Goal: Information Seeking & Learning: Learn about a topic

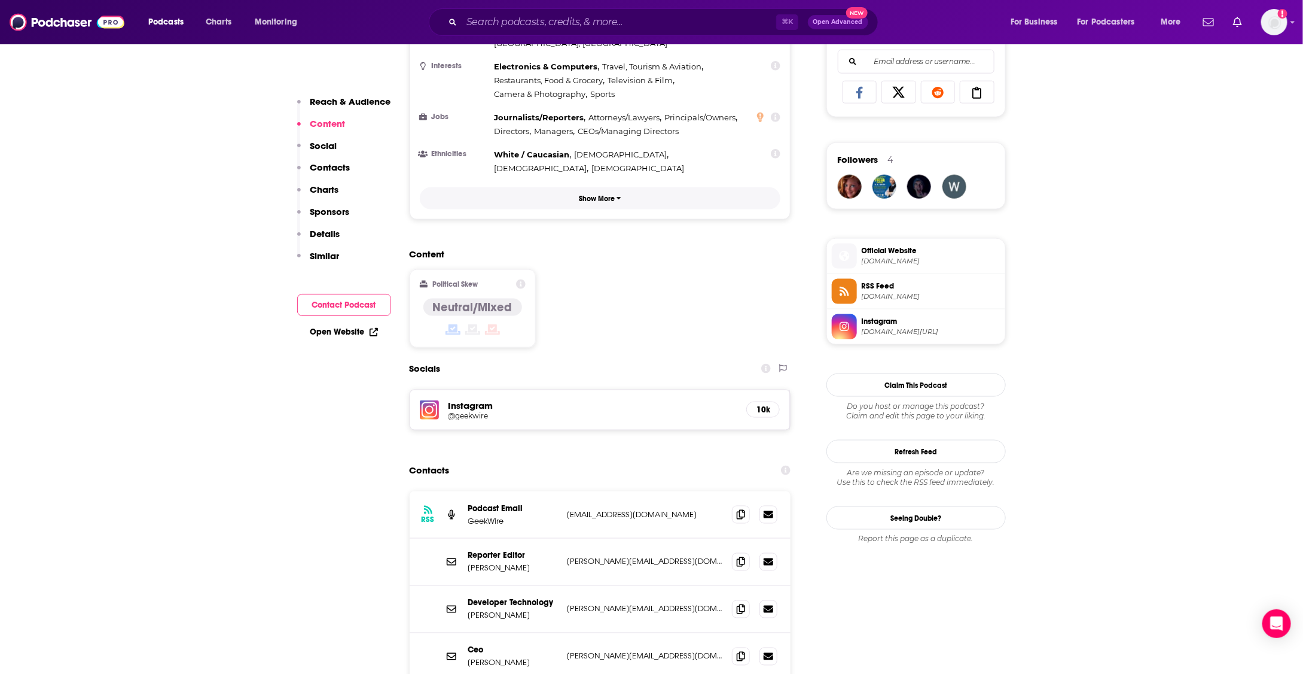
scroll to position [802, 0]
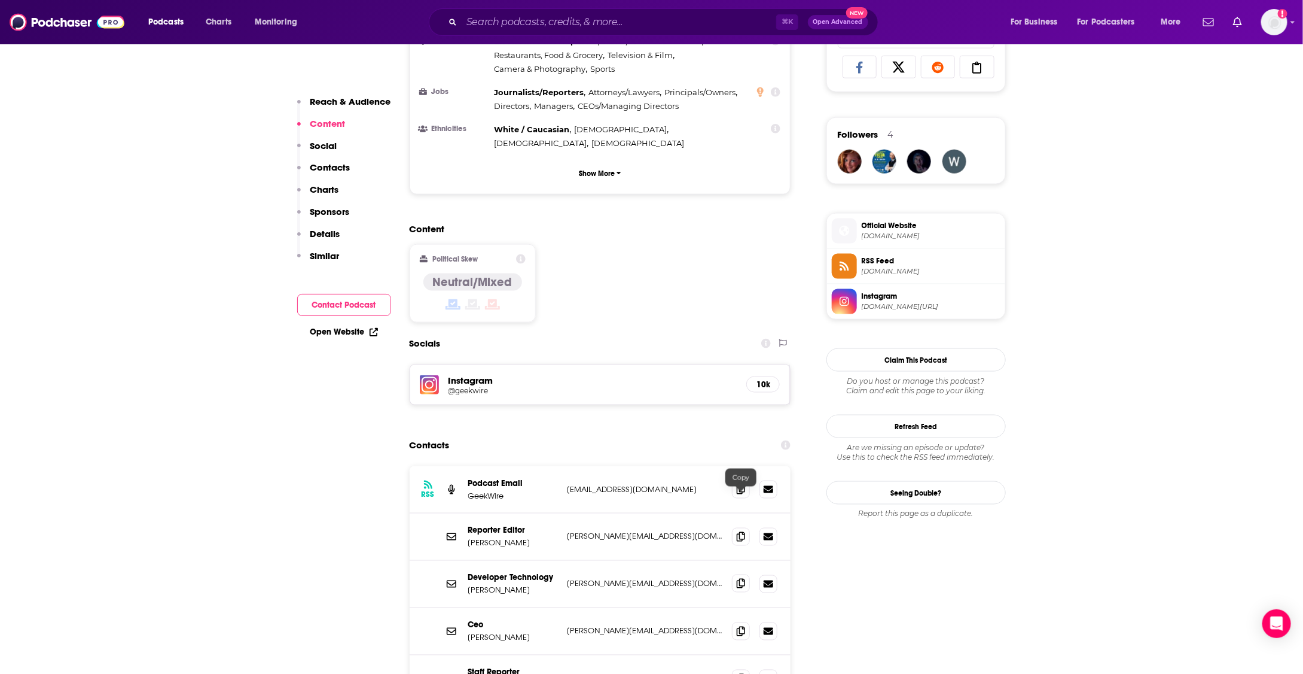
click at [742, 578] on icon at bounding box center [741, 583] width 8 height 10
click at [739, 626] on icon at bounding box center [741, 631] width 8 height 10
click at [744, 673] on icon at bounding box center [741, 678] width 8 height 10
click at [738, 578] on icon at bounding box center [741, 583] width 8 height 10
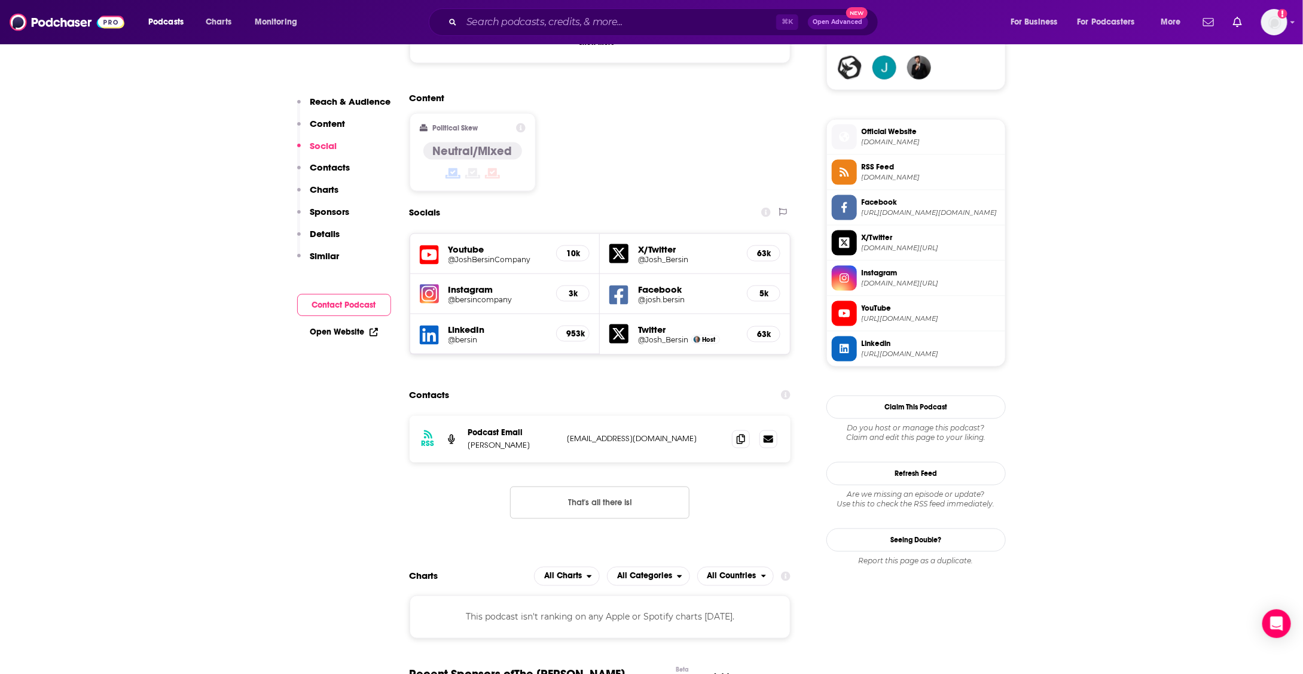
scroll to position [910, 0]
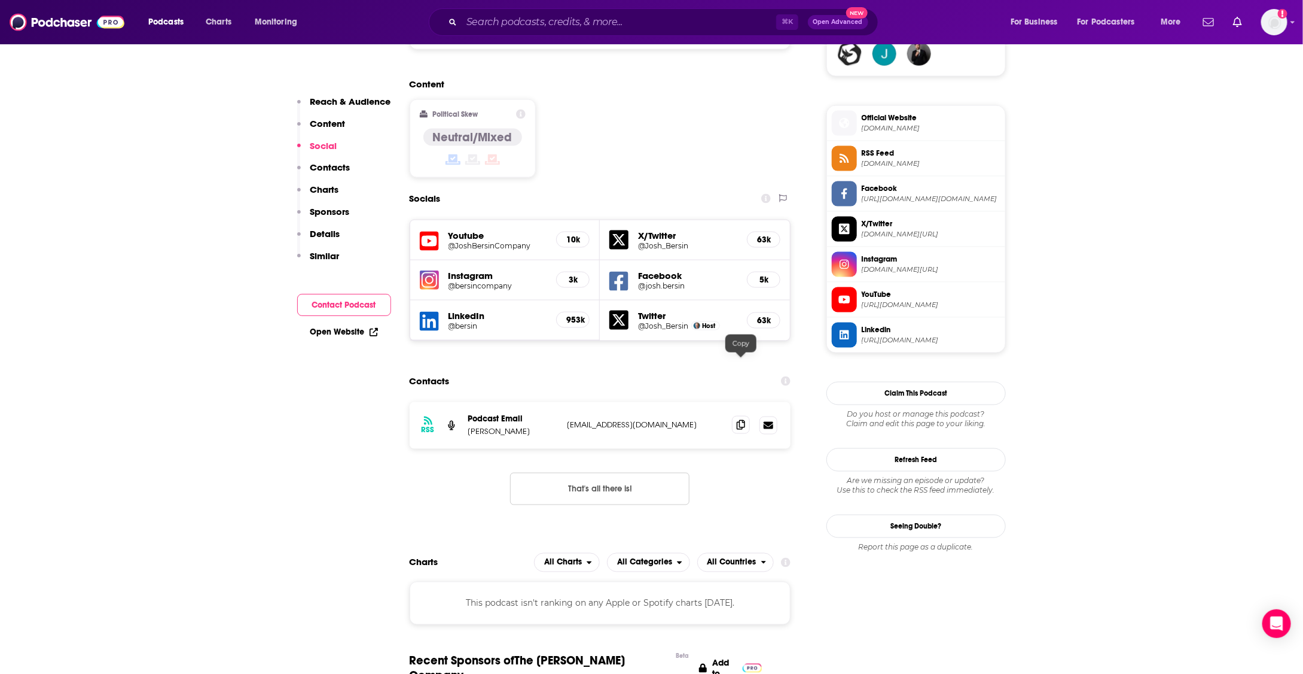
click at [740, 420] on icon at bounding box center [741, 425] width 8 height 10
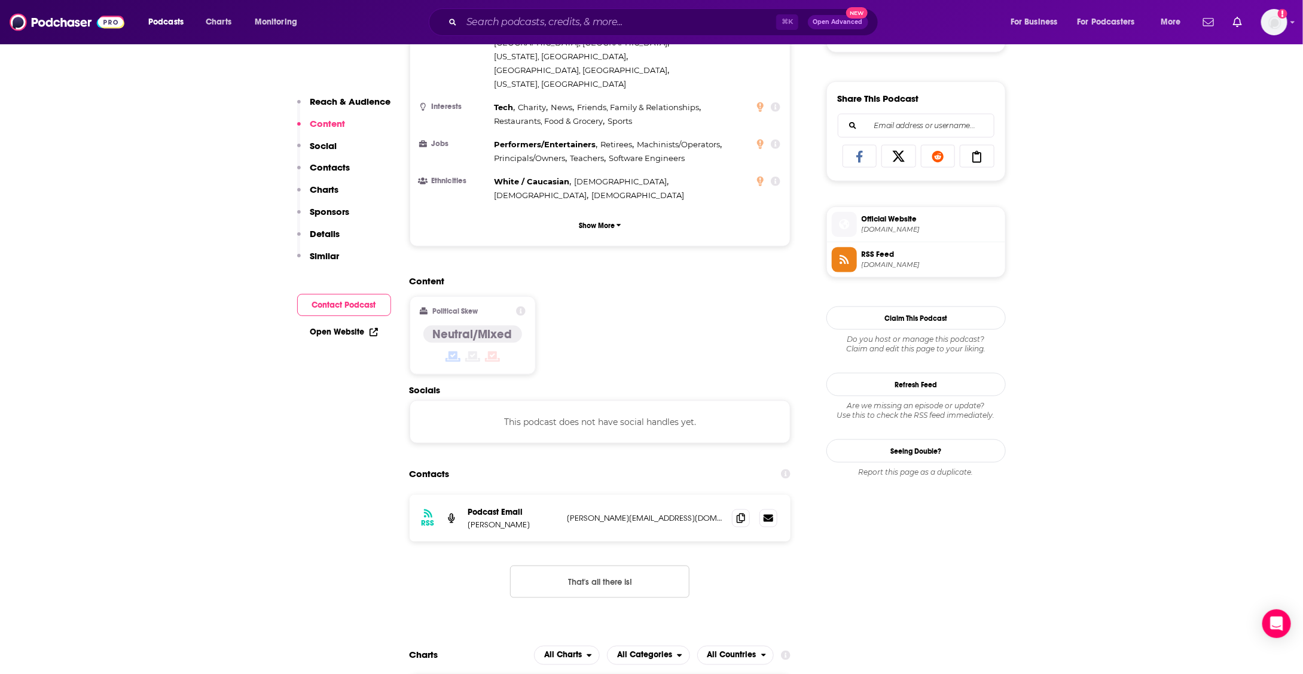
scroll to position [726, 0]
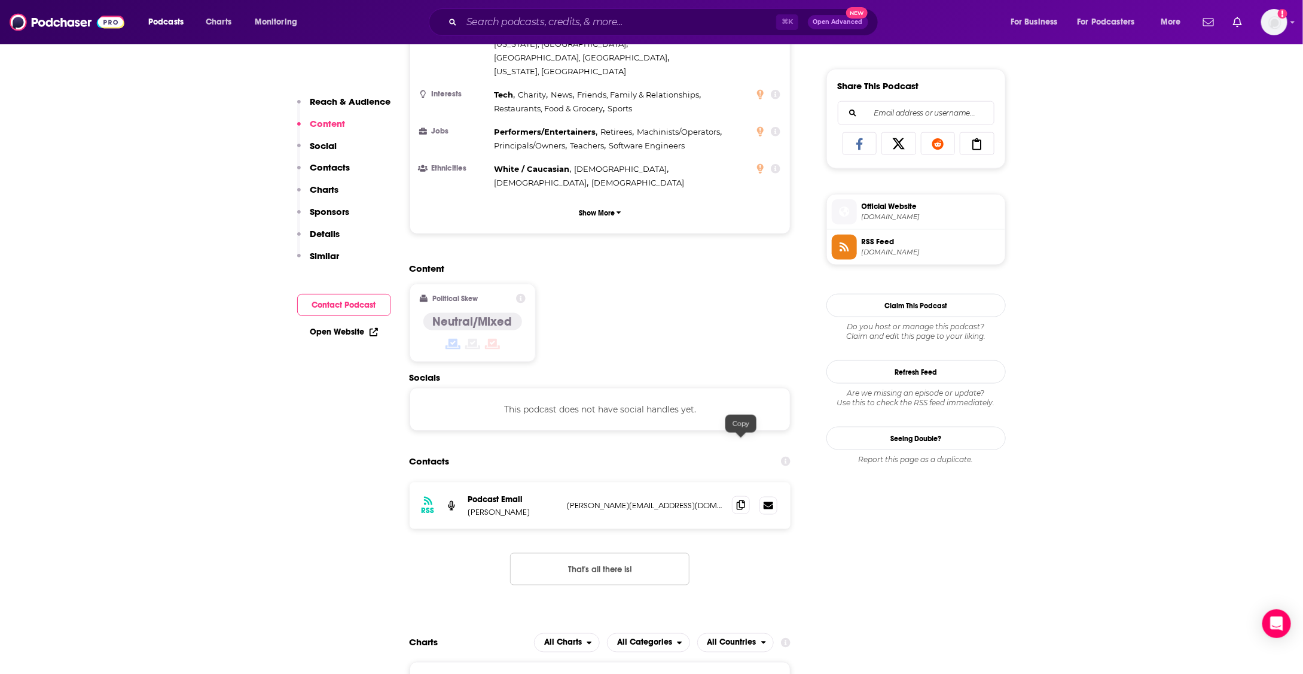
click at [739, 500] on icon at bounding box center [741, 505] width 8 height 10
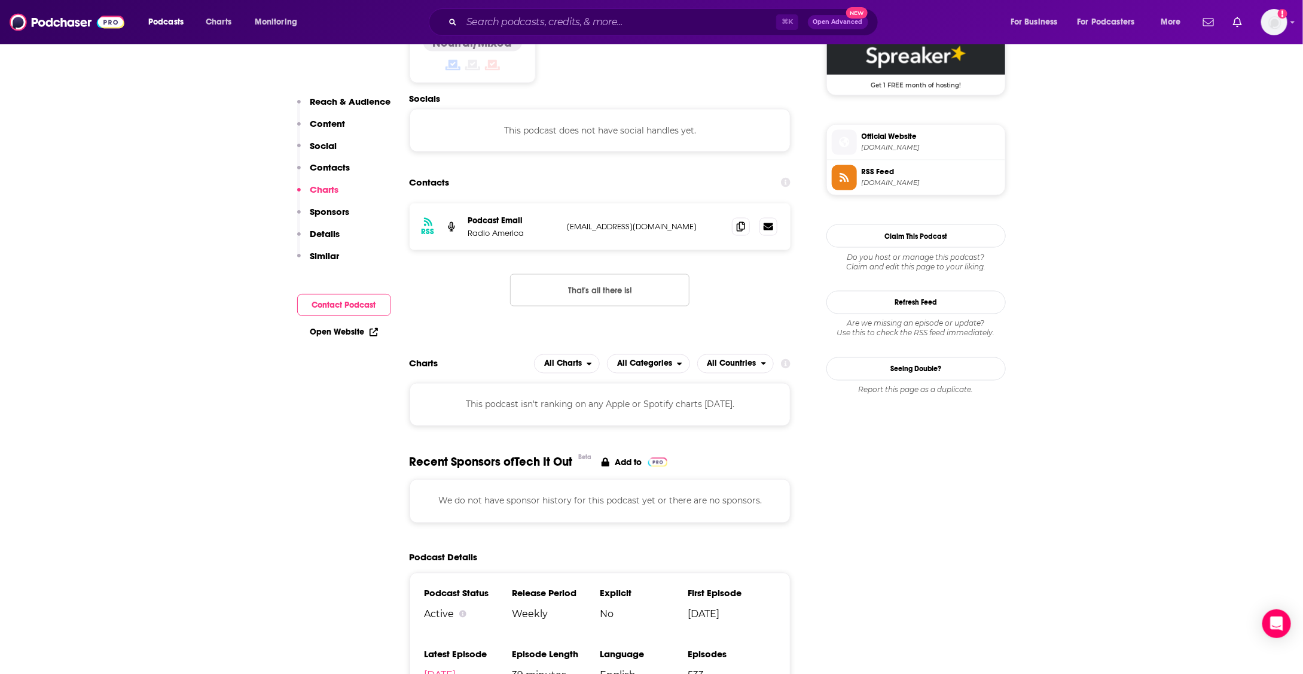
scroll to position [992, 0]
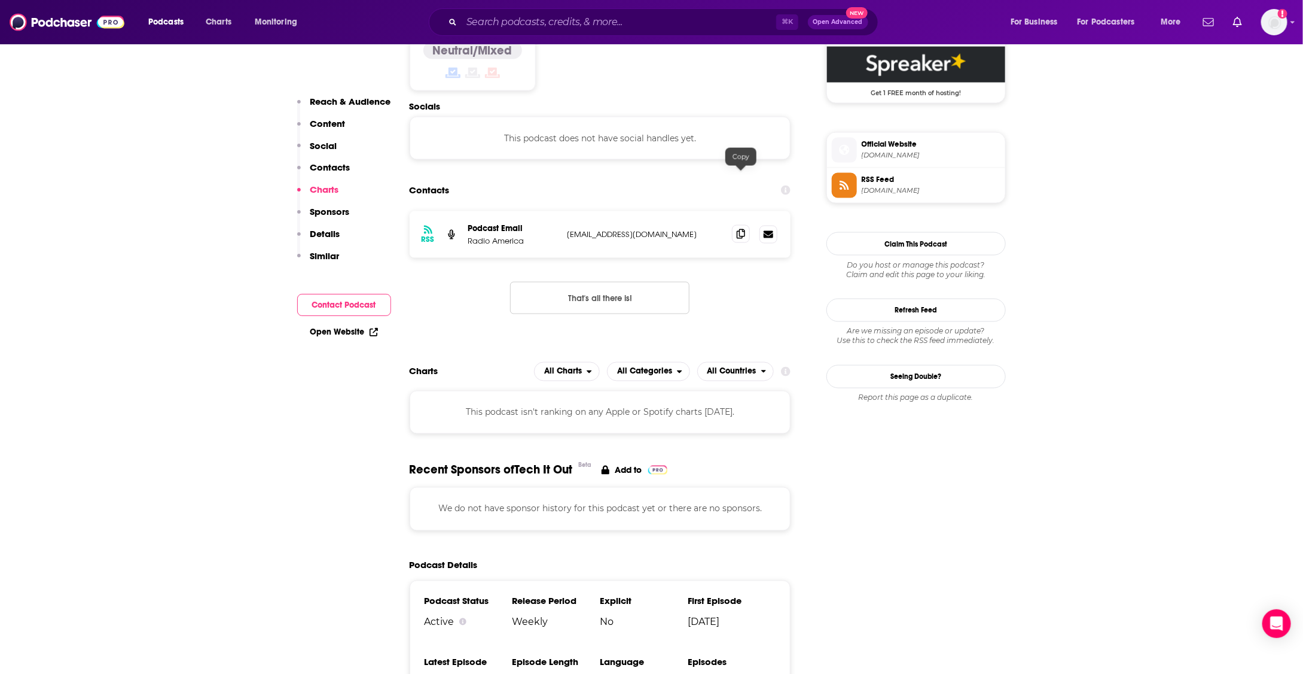
click at [739, 229] on icon at bounding box center [741, 234] width 8 height 10
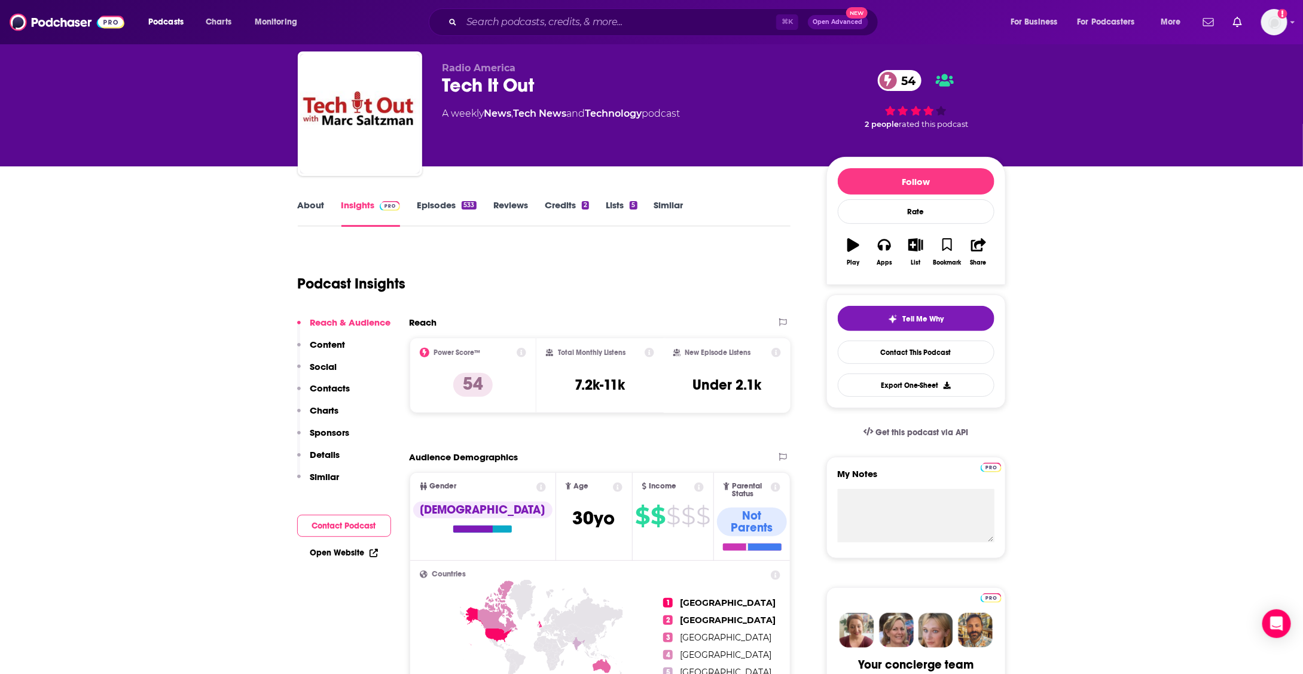
scroll to position [0, 0]
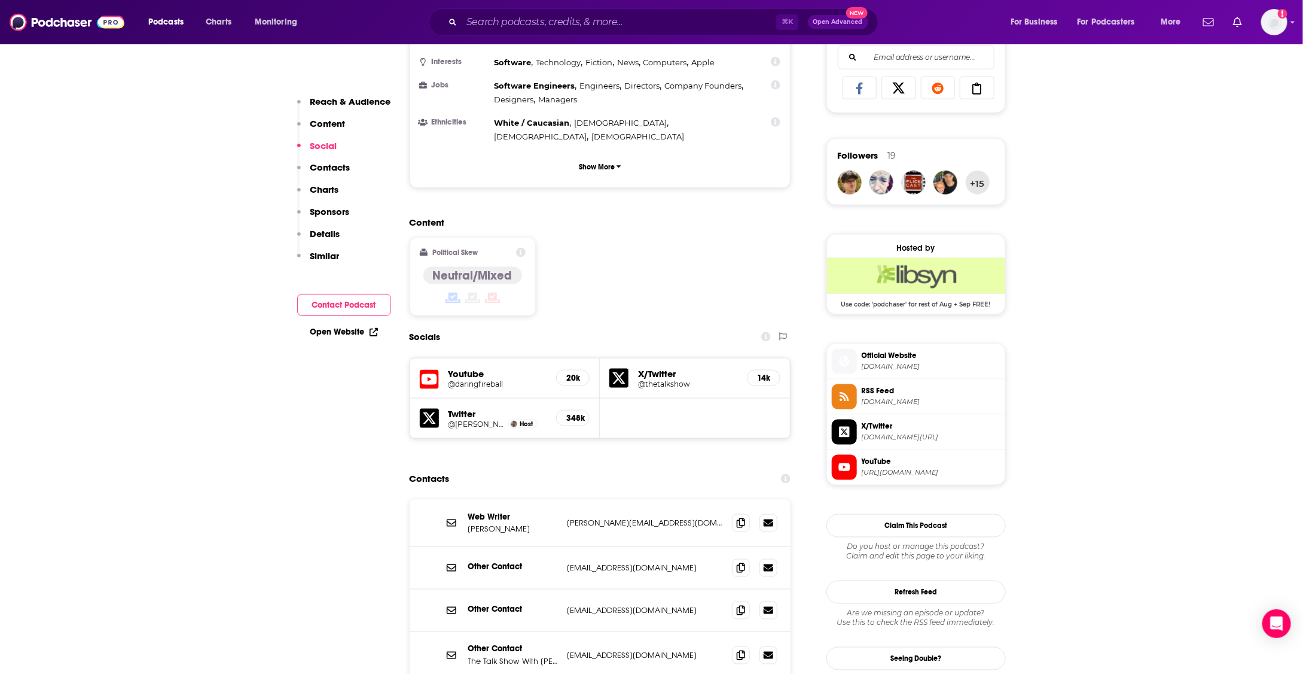
scroll to position [817, 0]
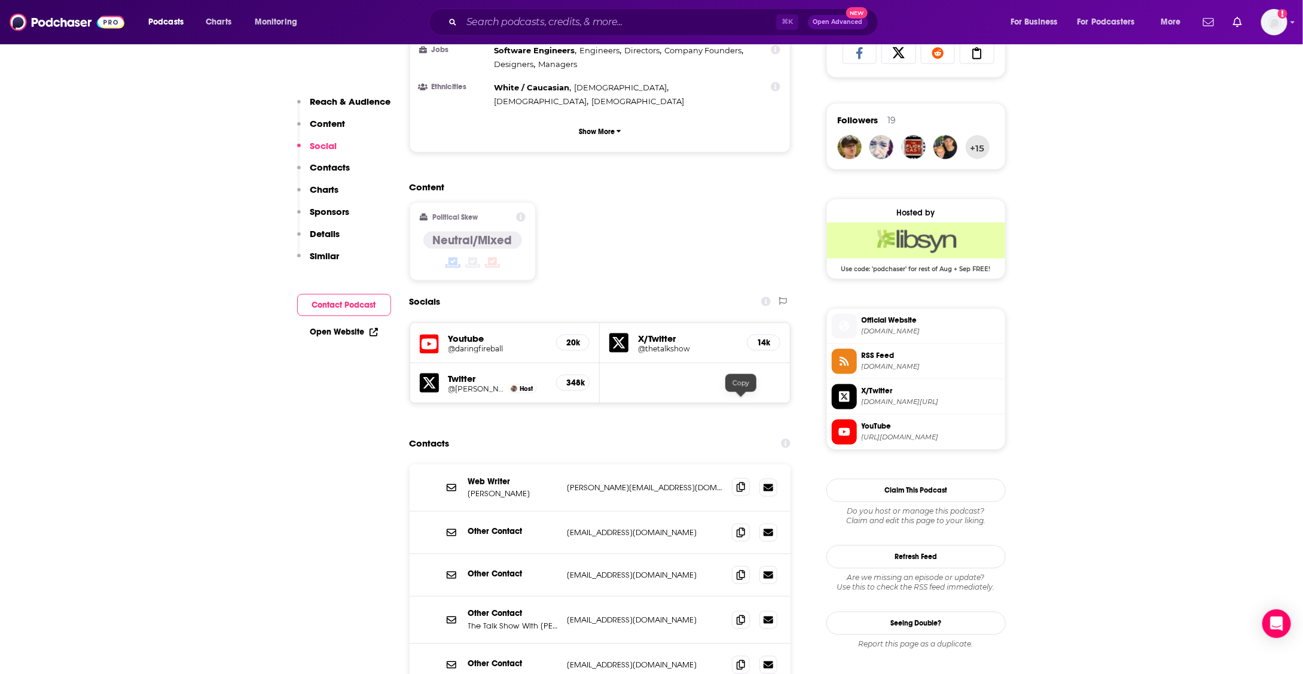
click at [741, 482] on icon at bounding box center [741, 487] width 8 height 10
click at [739, 614] on icon at bounding box center [741, 619] width 8 height 10
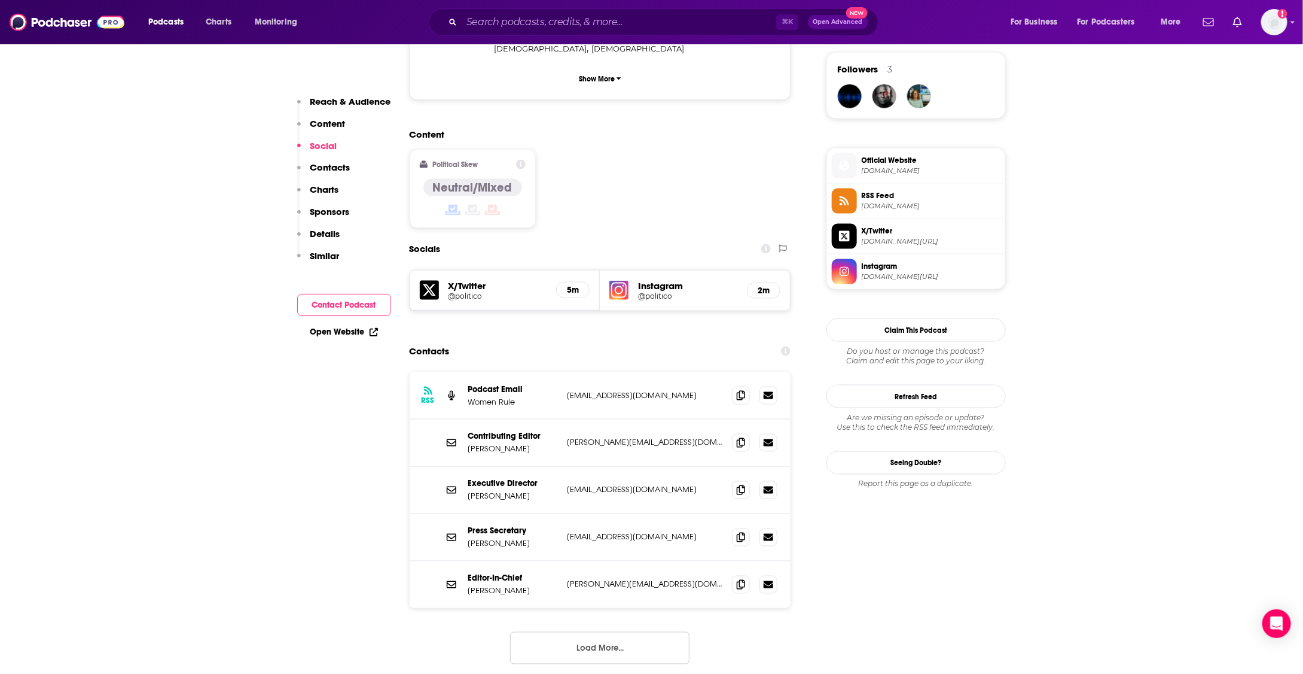
scroll to position [870, 0]
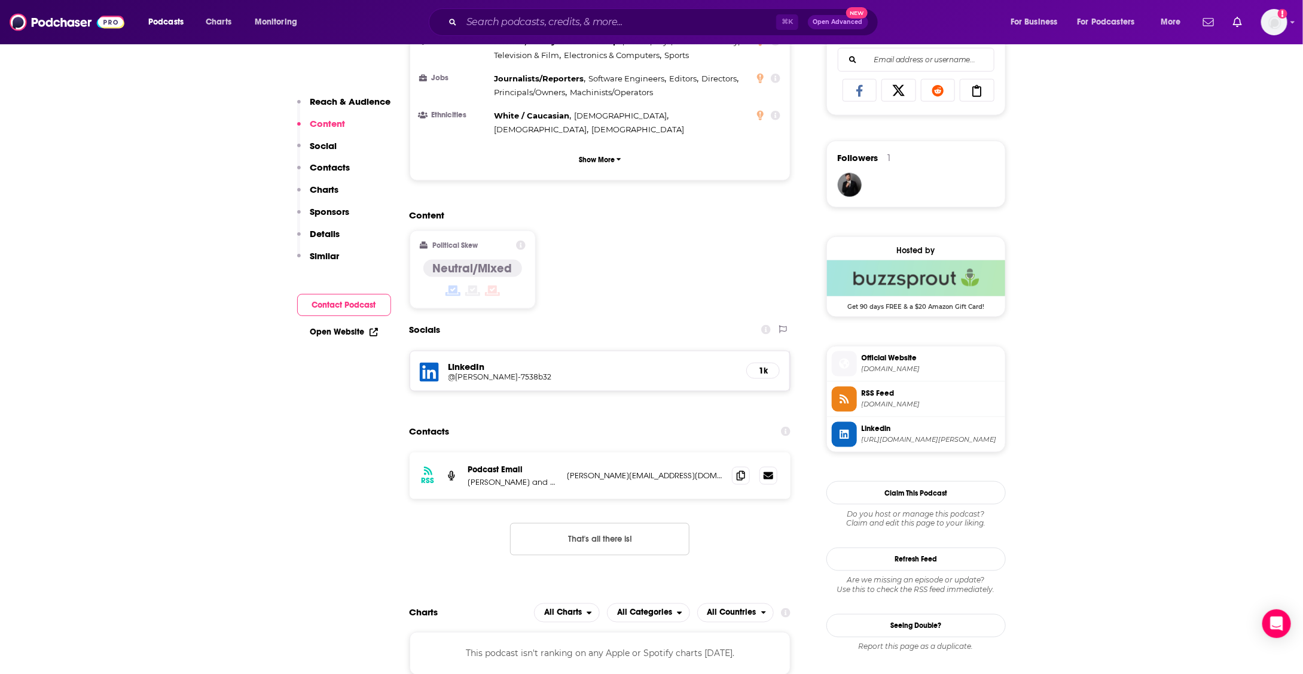
scroll to position [779, 0]
click at [737, 470] on icon at bounding box center [741, 475] width 8 height 10
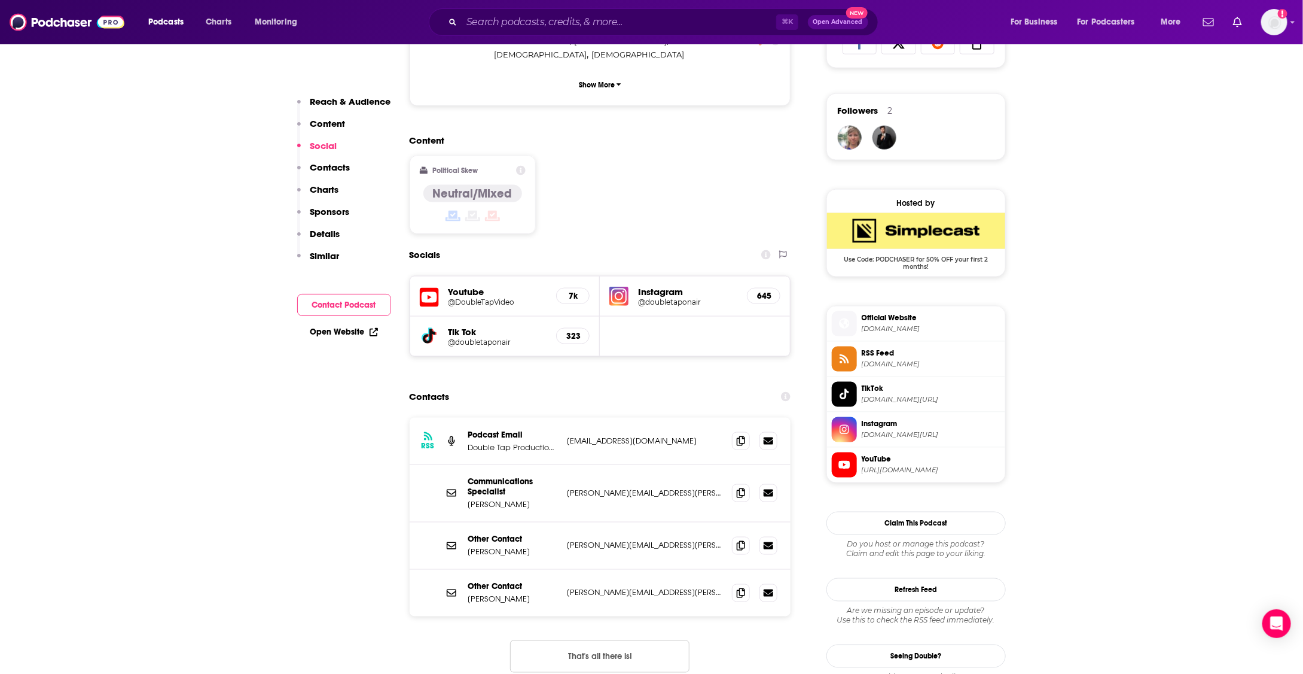
scroll to position [828, 0]
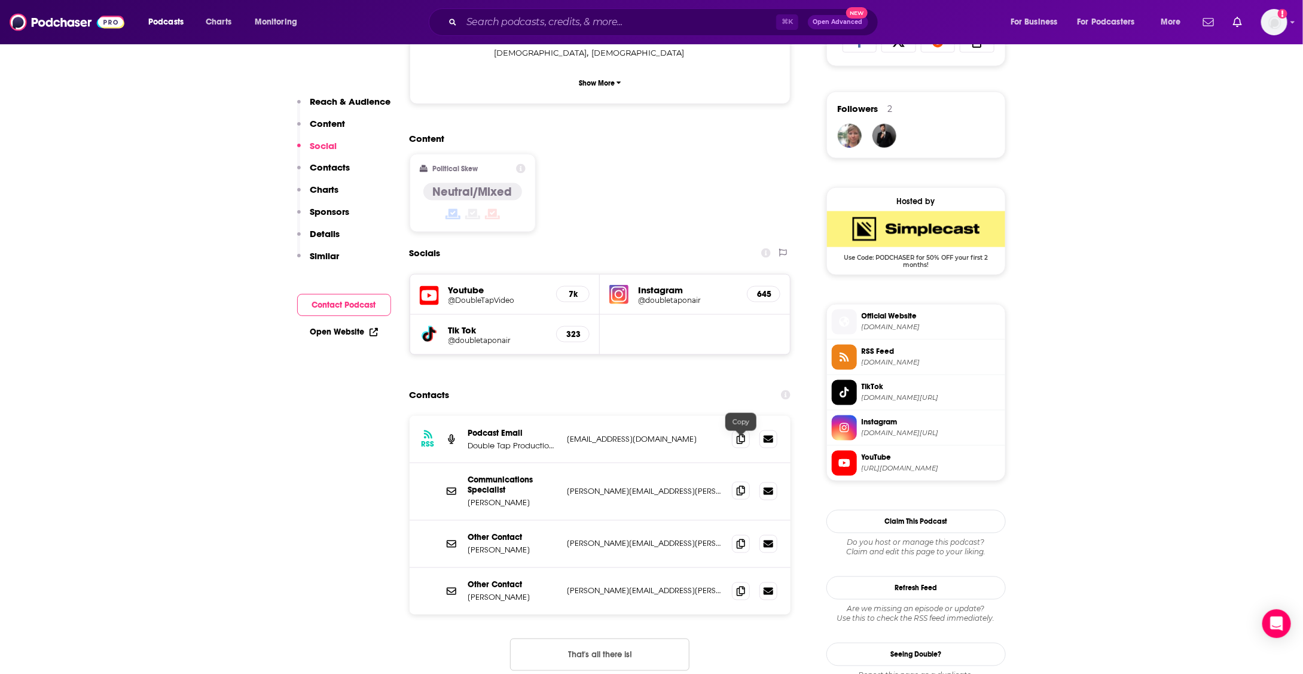
click at [745, 482] on span at bounding box center [741, 491] width 18 height 18
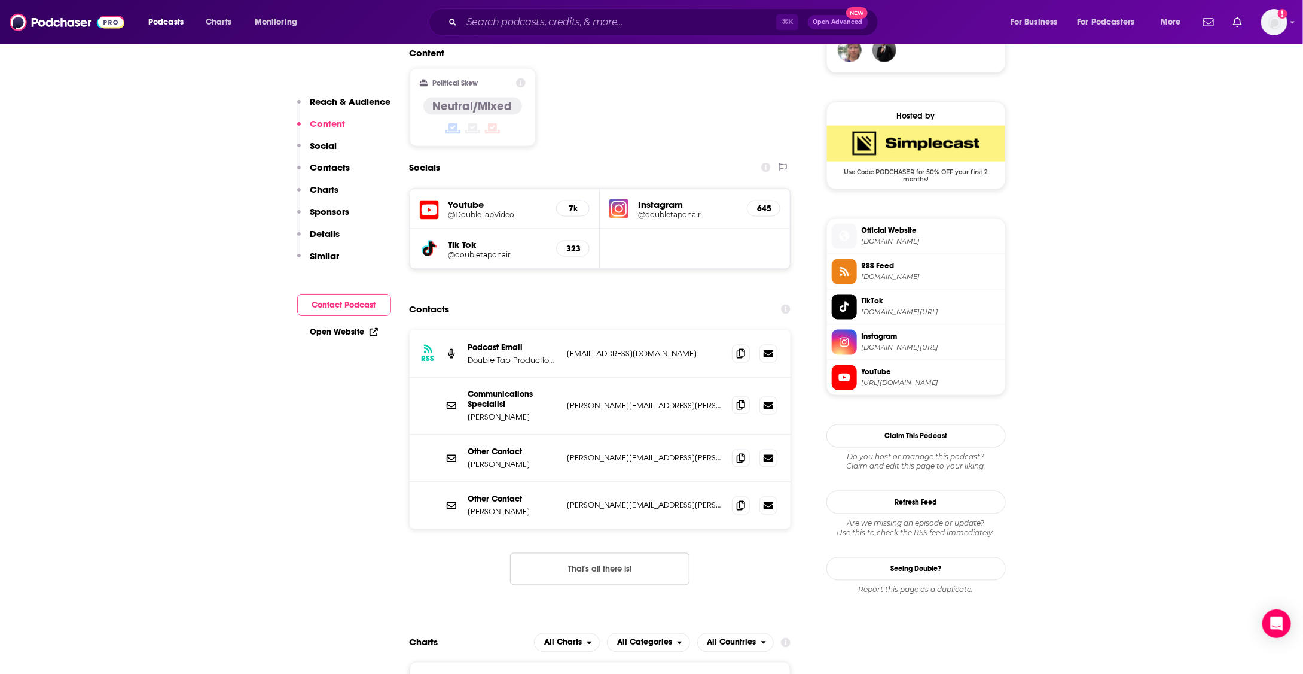
scroll to position [975, 0]
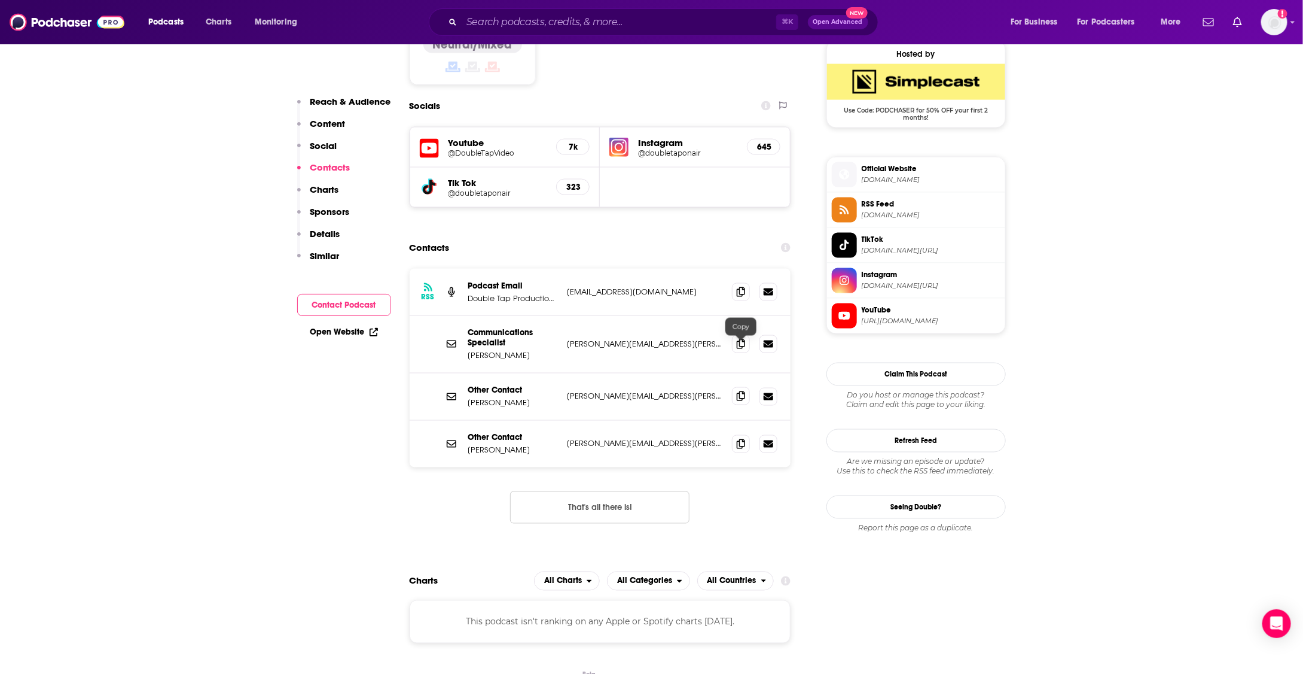
click at [738, 391] on icon at bounding box center [741, 396] width 8 height 10
click at [737, 438] on icon at bounding box center [741, 443] width 8 height 10
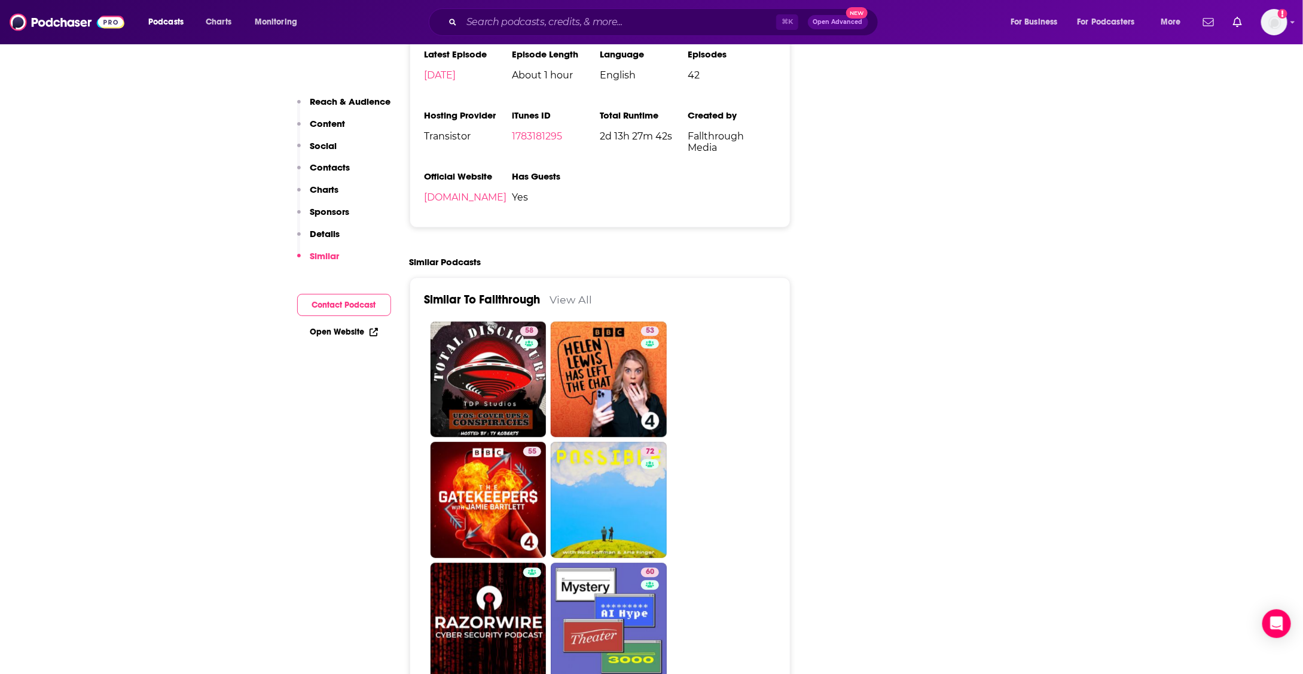
scroll to position [1705, 0]
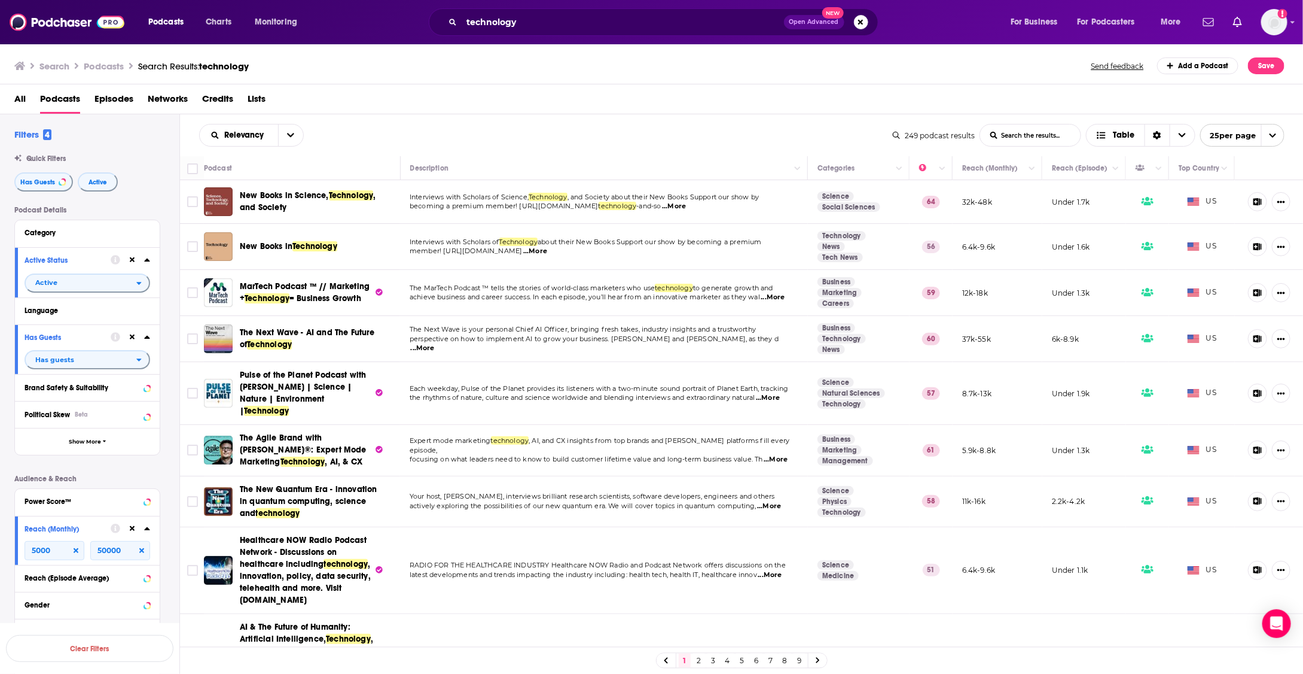
scroll to position [519, 0]
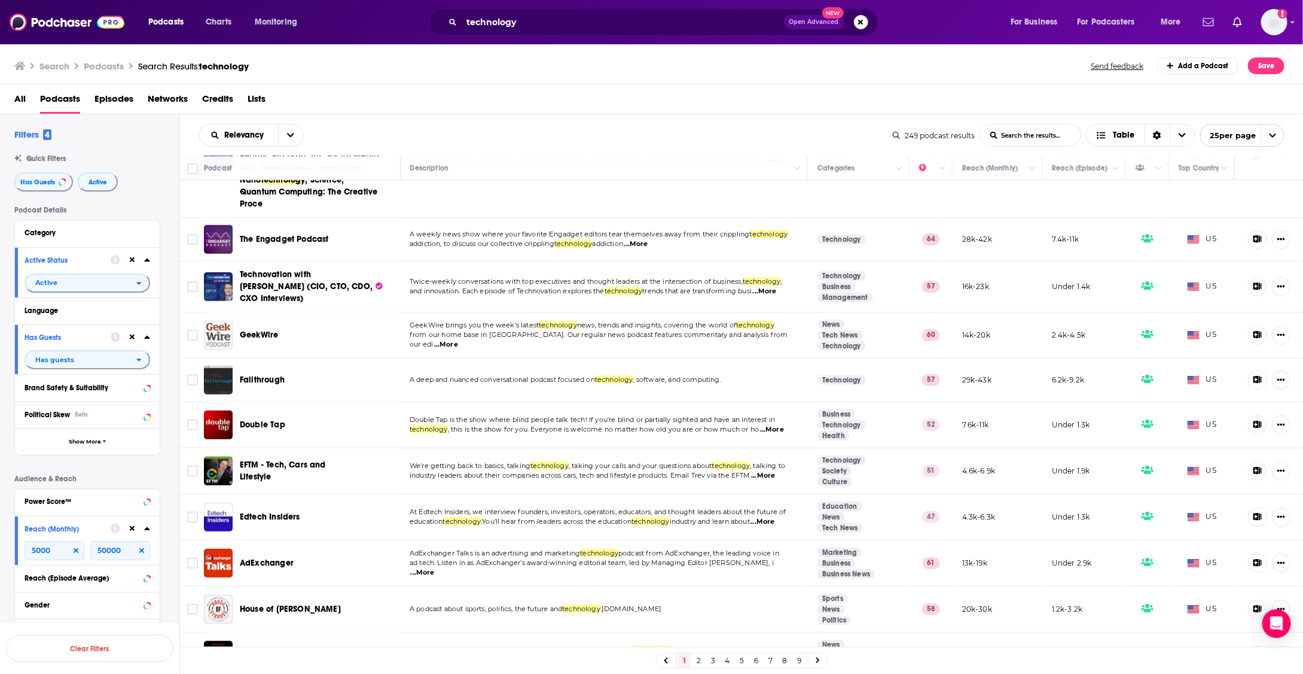
click at [698, 659] on link "2" at bounding box center [699, 660] width 12 height 14
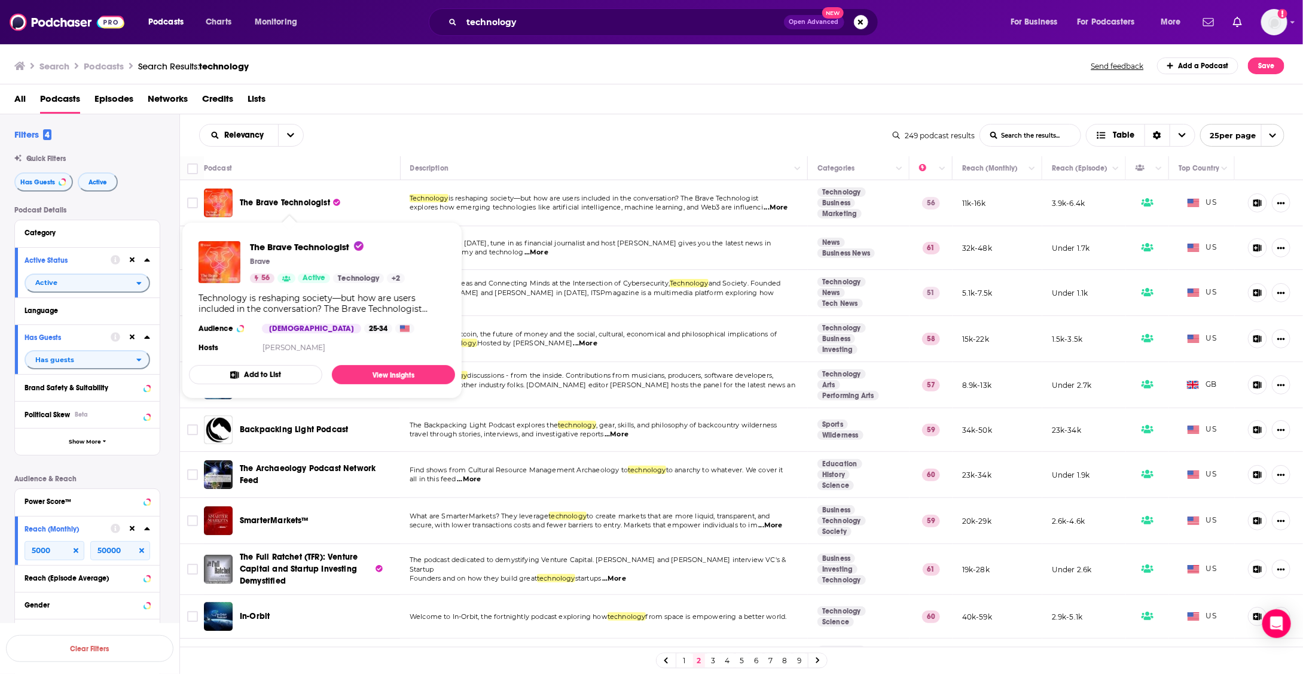
click at [288, 204] on span "The Brave Technologist" at bounding box center [285, 202] width 90 height 10
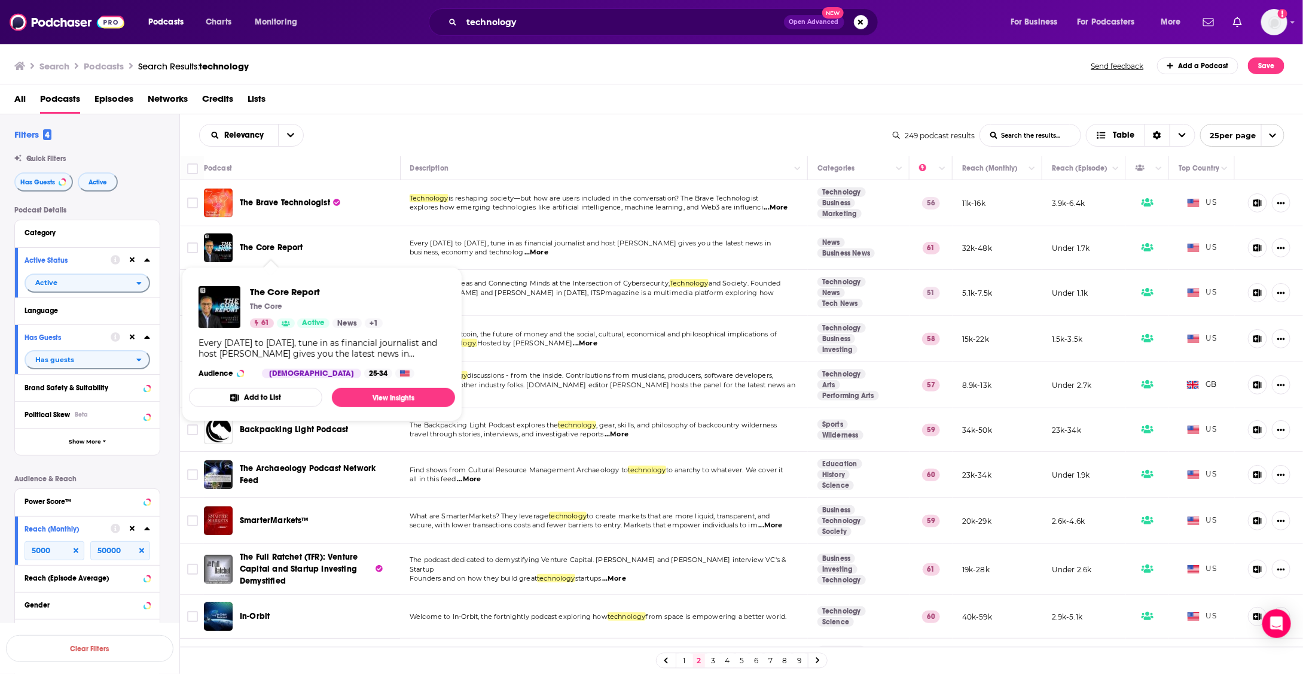
click at [274, 248] on span "The Core Report" at bounding box center [271, 247] width 63 height 10
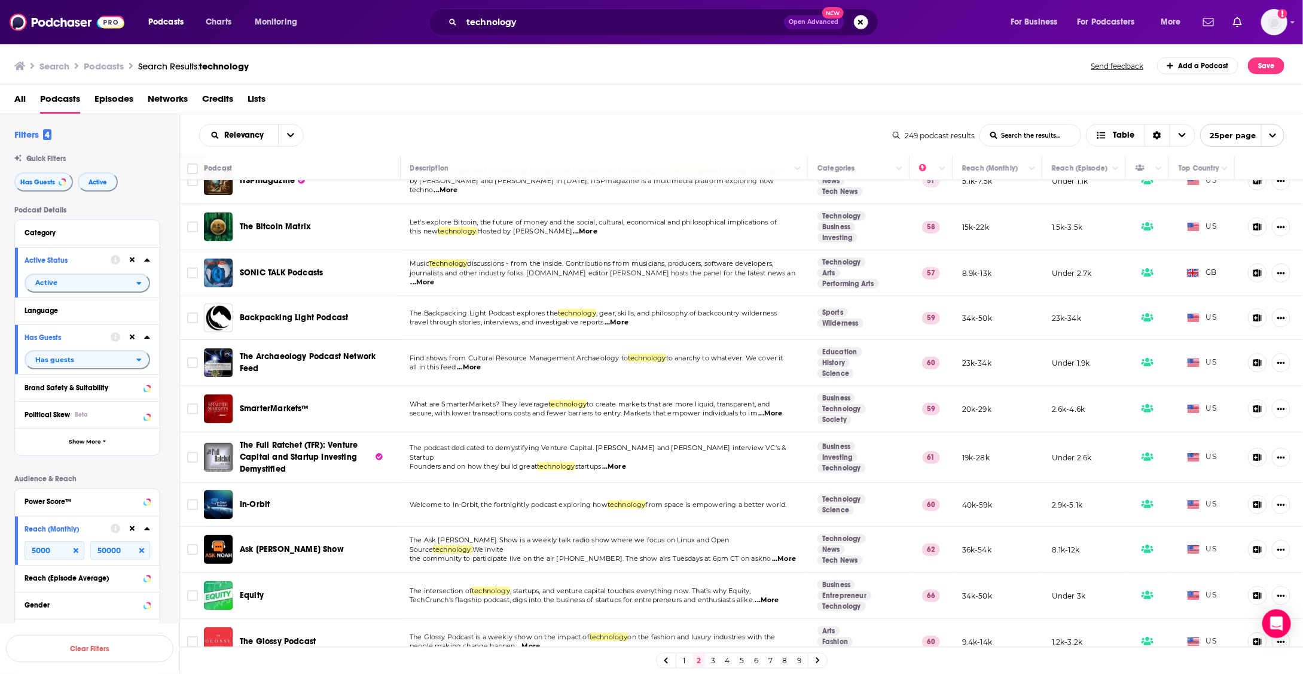
scroll to position [114, 0]
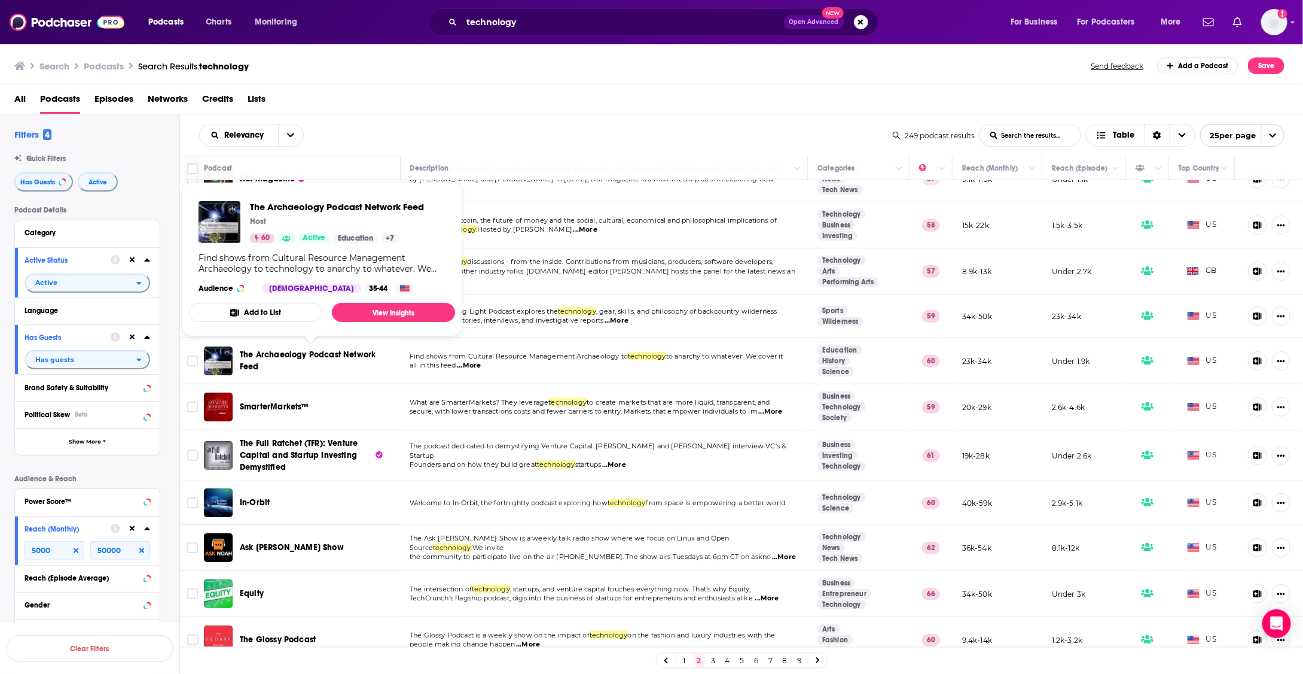
click at [343, 355] on span "The Archaeology Podcast Network Feed" at bounding box center [308, 360] width 136 height 22
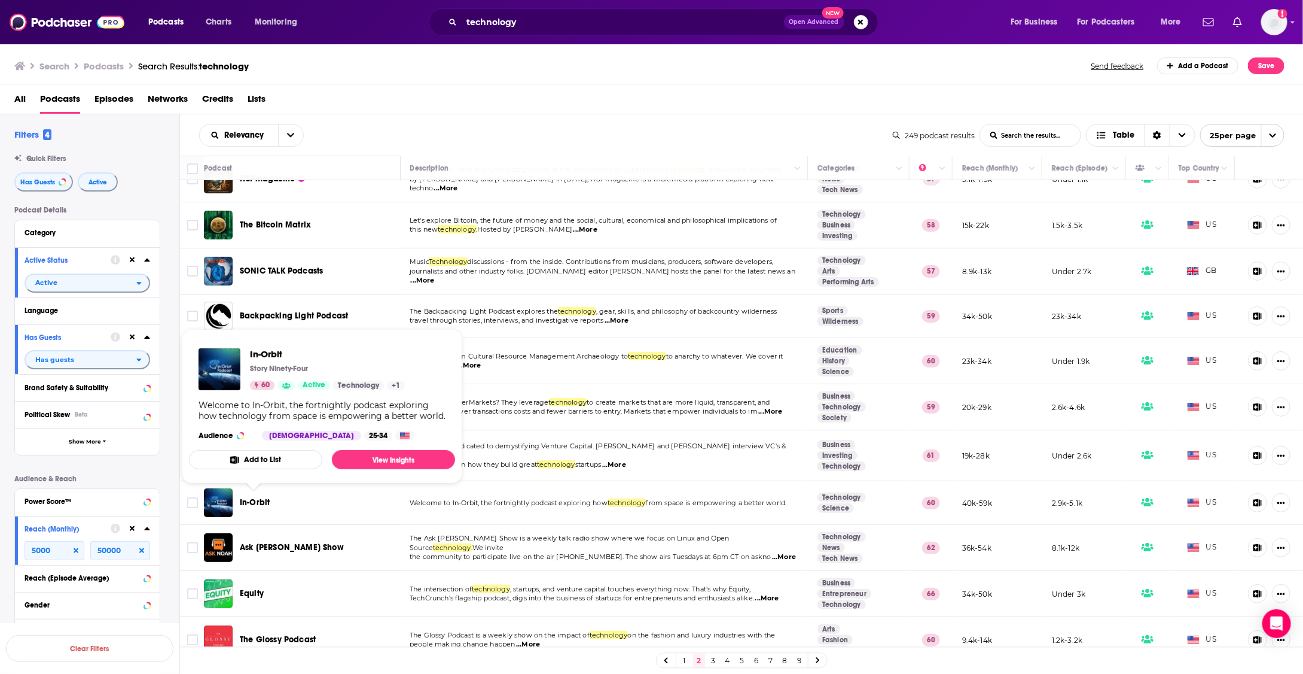
click at [261, 501] on span "In-Orbit" at bounding box center [255, 502] width 30 height 10
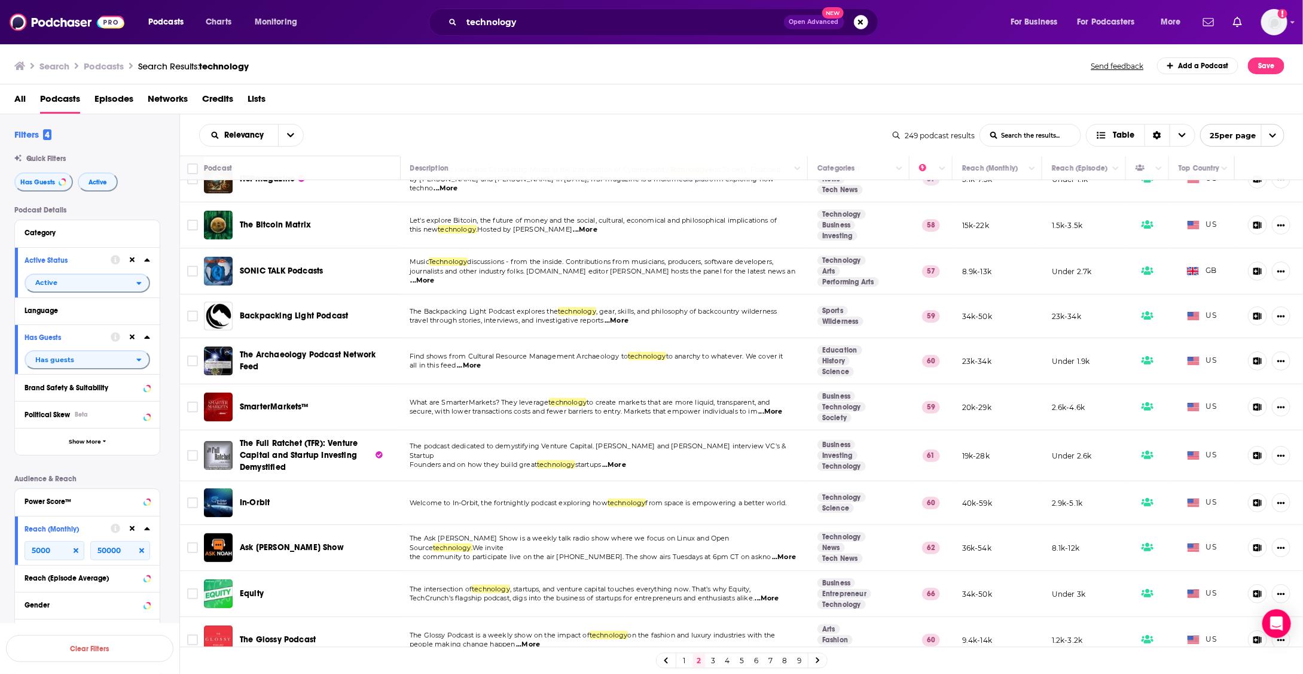
click at [257, 544] on span "Ask Noah Show" at bounding box center [292, 547] width 104 height 10
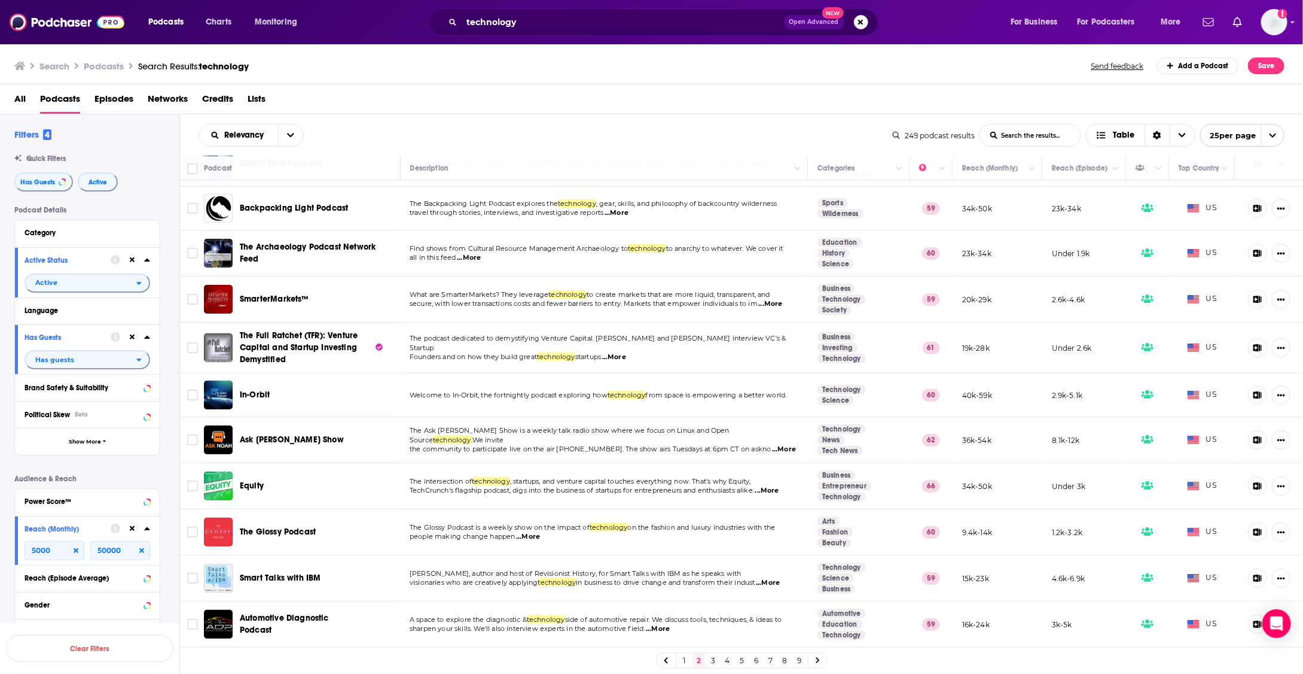
scroll to position [230, 0]
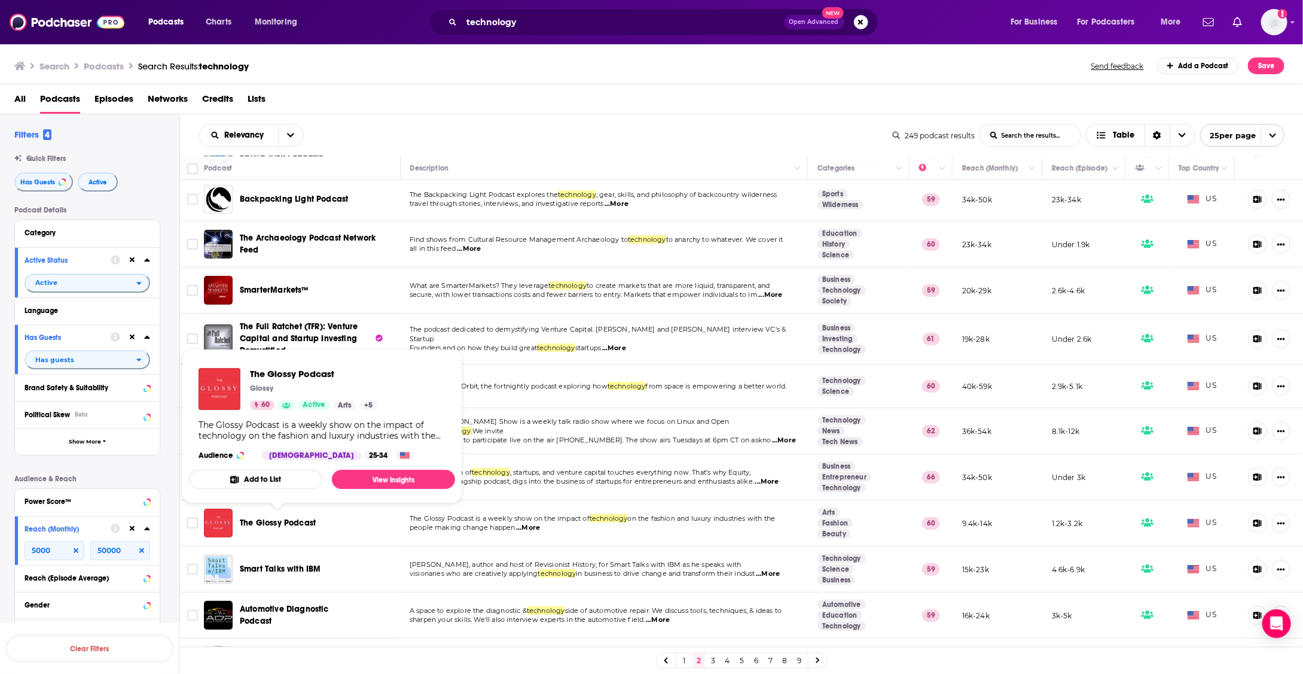
click at [260, 522] on span "The Glossy Podcast" at bounding box center [278, 522] width 76 height 10
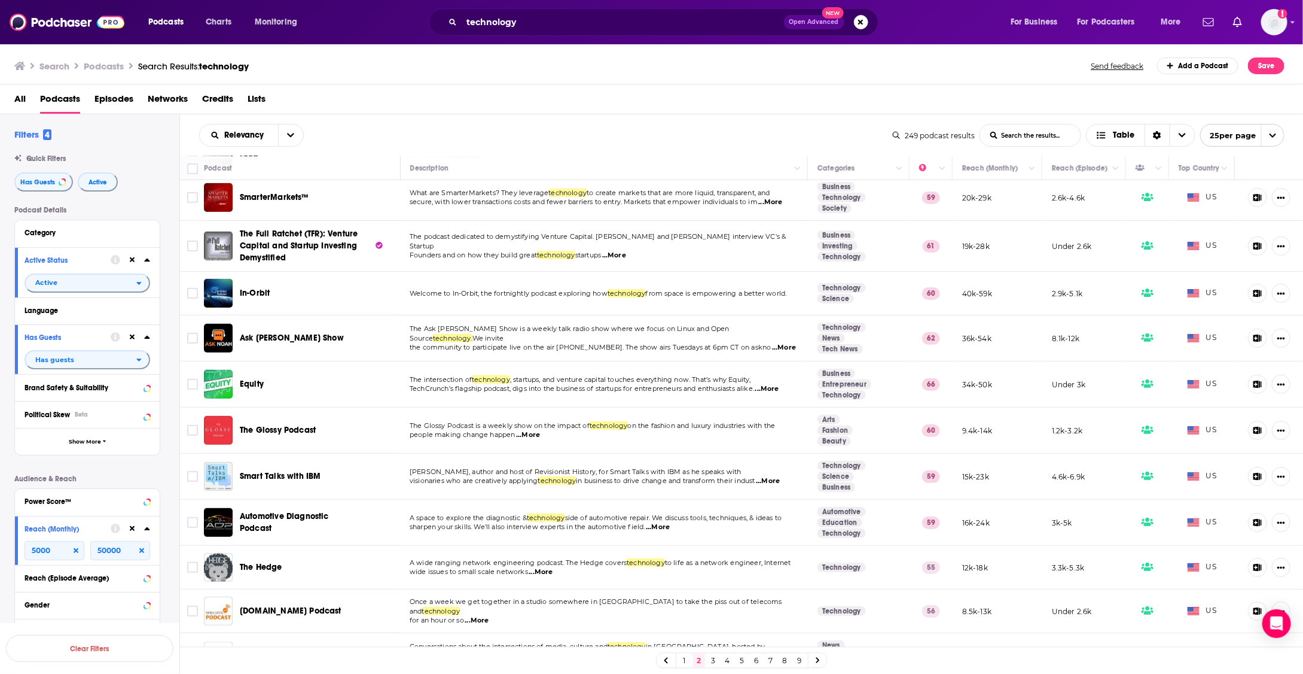
scroll to position [327, 0]
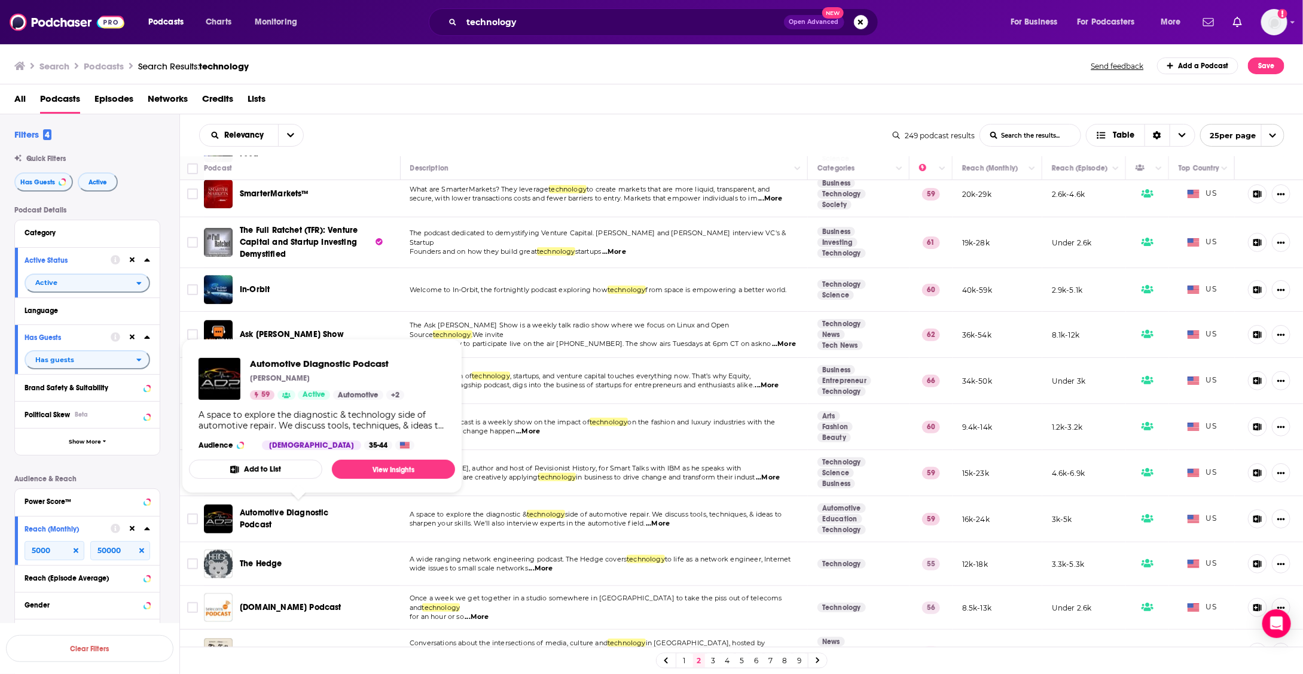
click at [292, 507] on span "Automotive Diagnostic Podcast" at bounding box center [284, 518] width 89 height 22
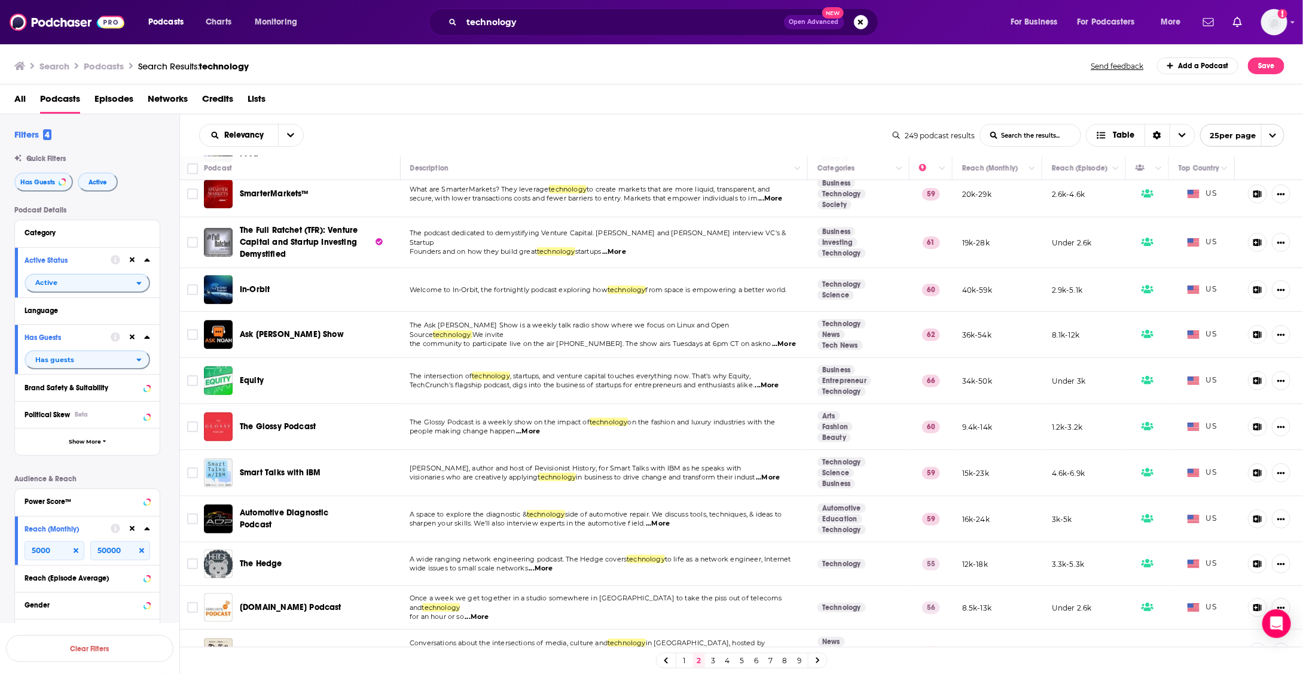
click at [263, 559] on span "The Hedge" at bounding box center [261, 563] width 42 height 10
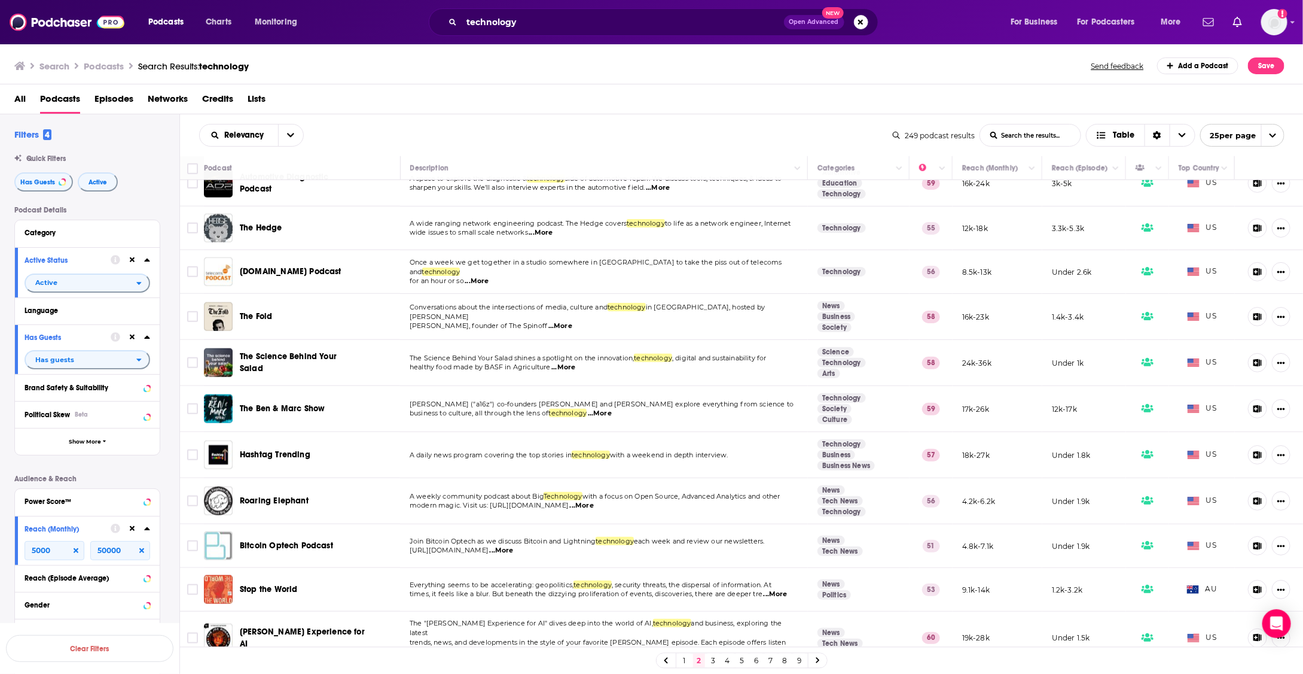
scroll to position [666, 0]
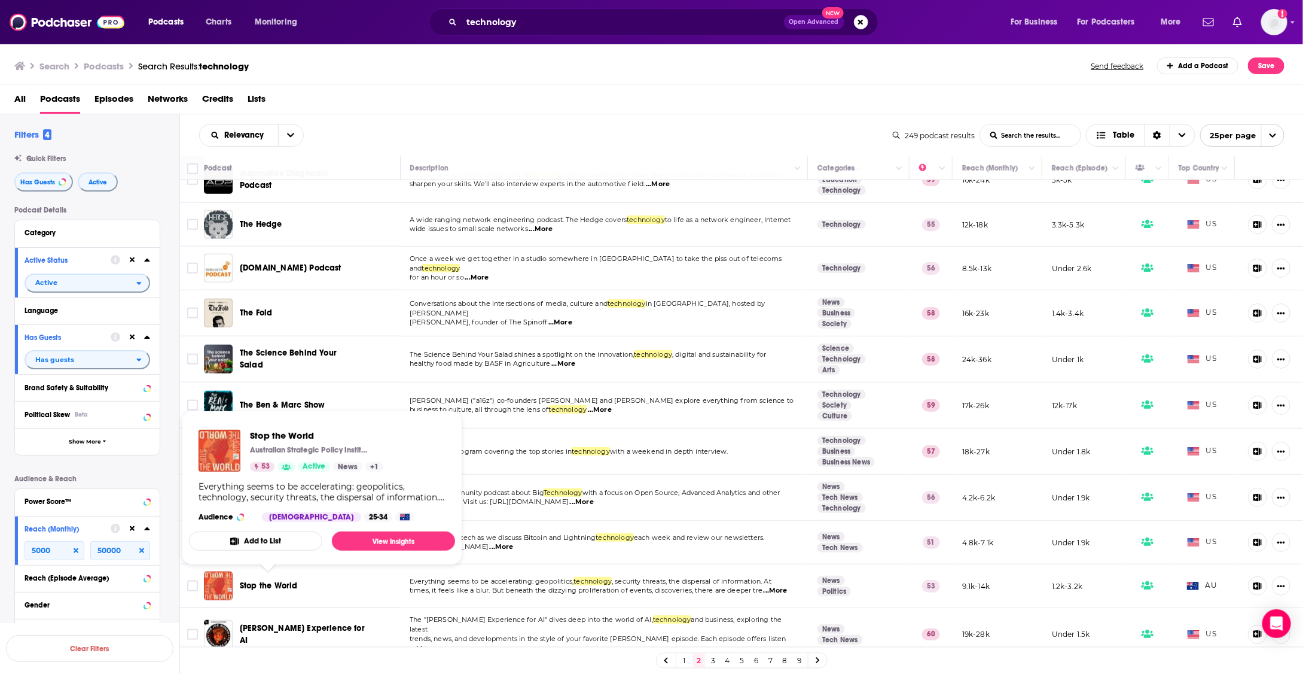
click at [261, 580] on span "Stop the World" at bounding box center [268, 585] width 57 height 10
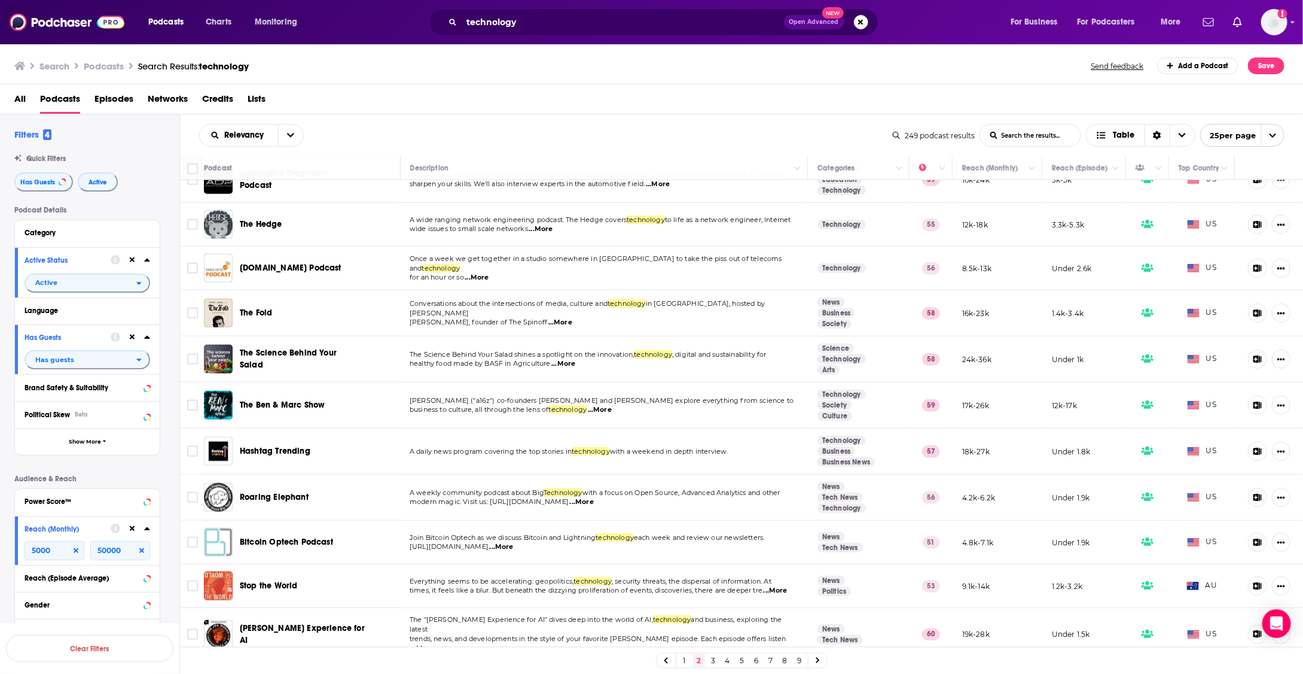
click at [712, 659] on link "3" at bounding box center [714, 660] width 12 height 14
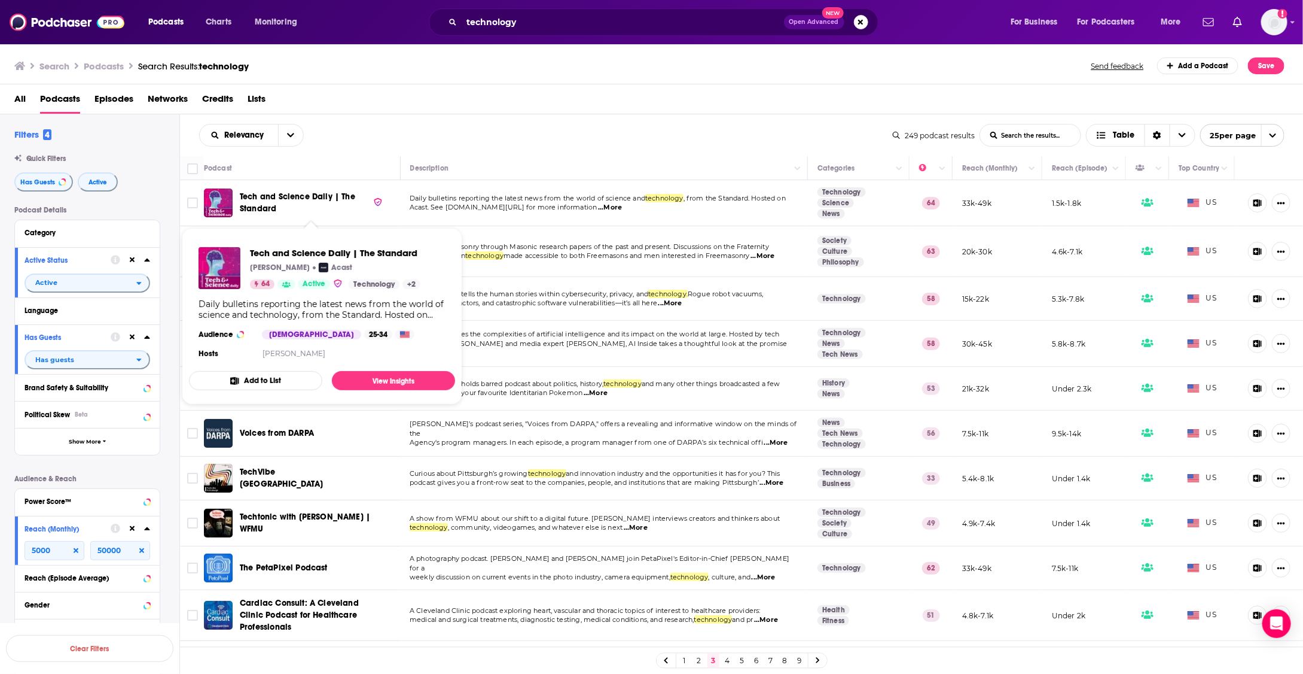
click at [325, 193] on span "Tech and Science Daily | The Standard" at bounding box center [297, 202] width 115 height 22
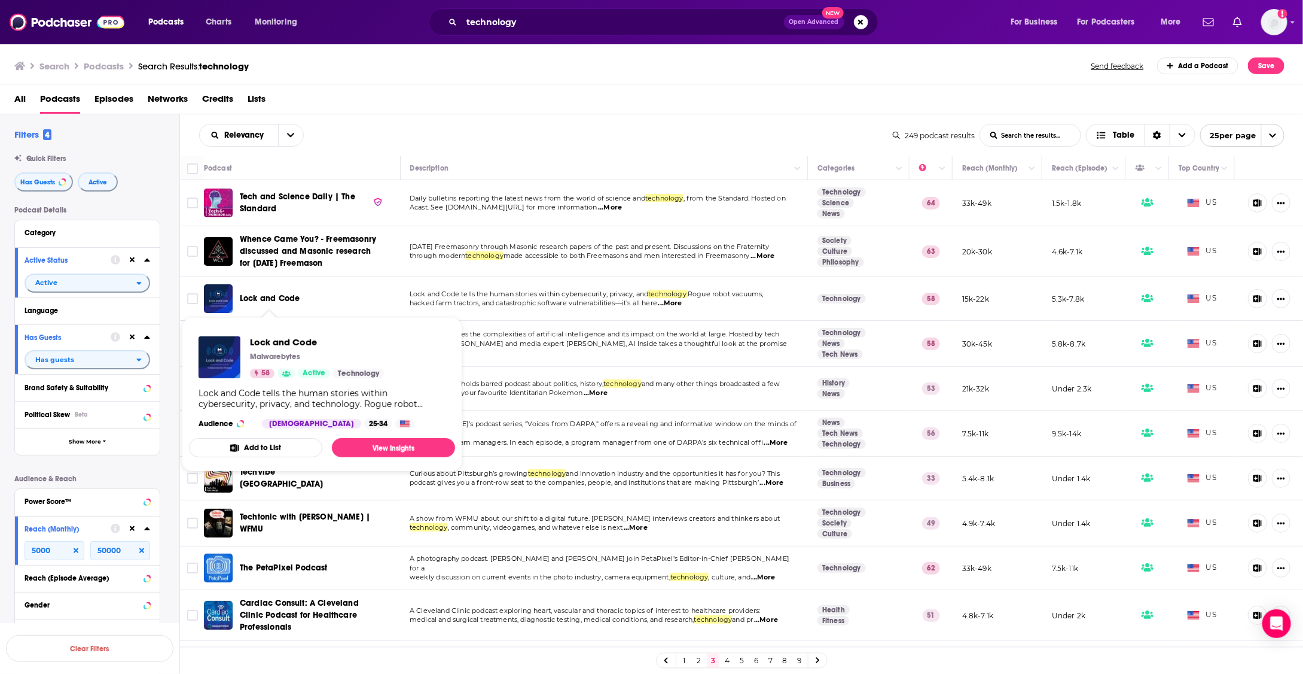
click at [294, 300] on span "Lock and Code" at bounding box center [270, 298] width 60 height 10
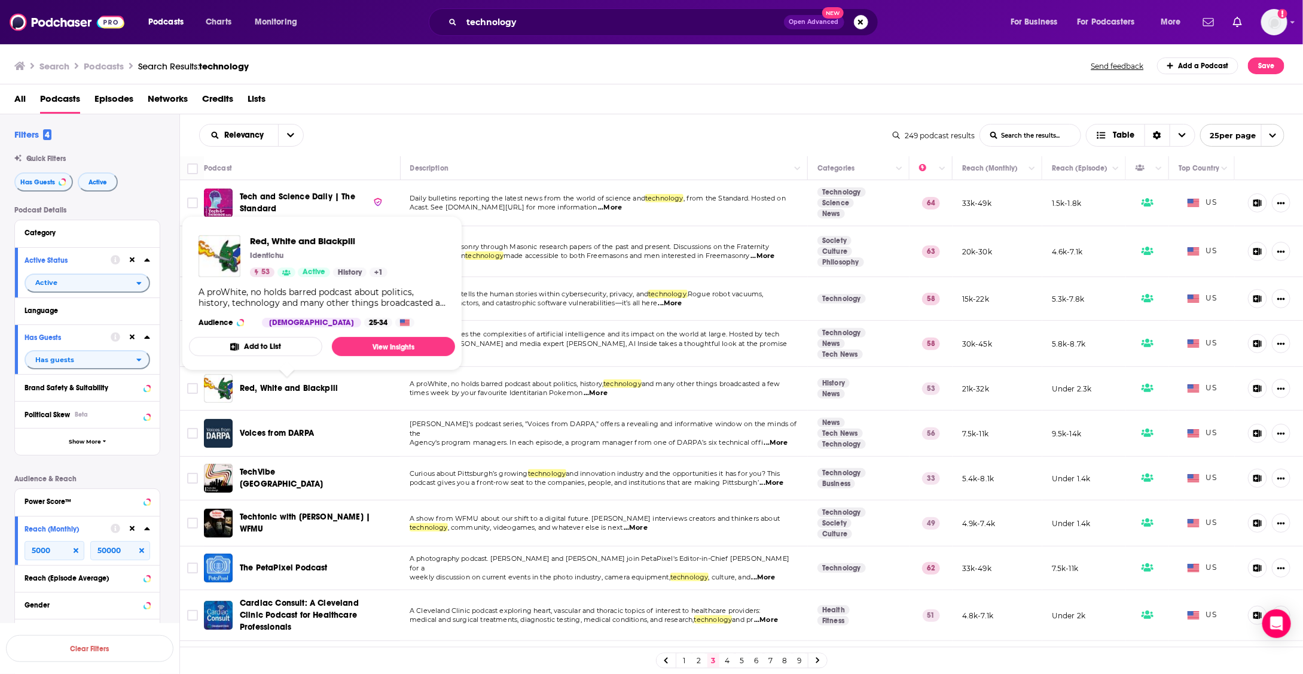
click at [268, 390] on span "Red, White and Blackpill" at bounding box center [289, 388] width 98 height 10
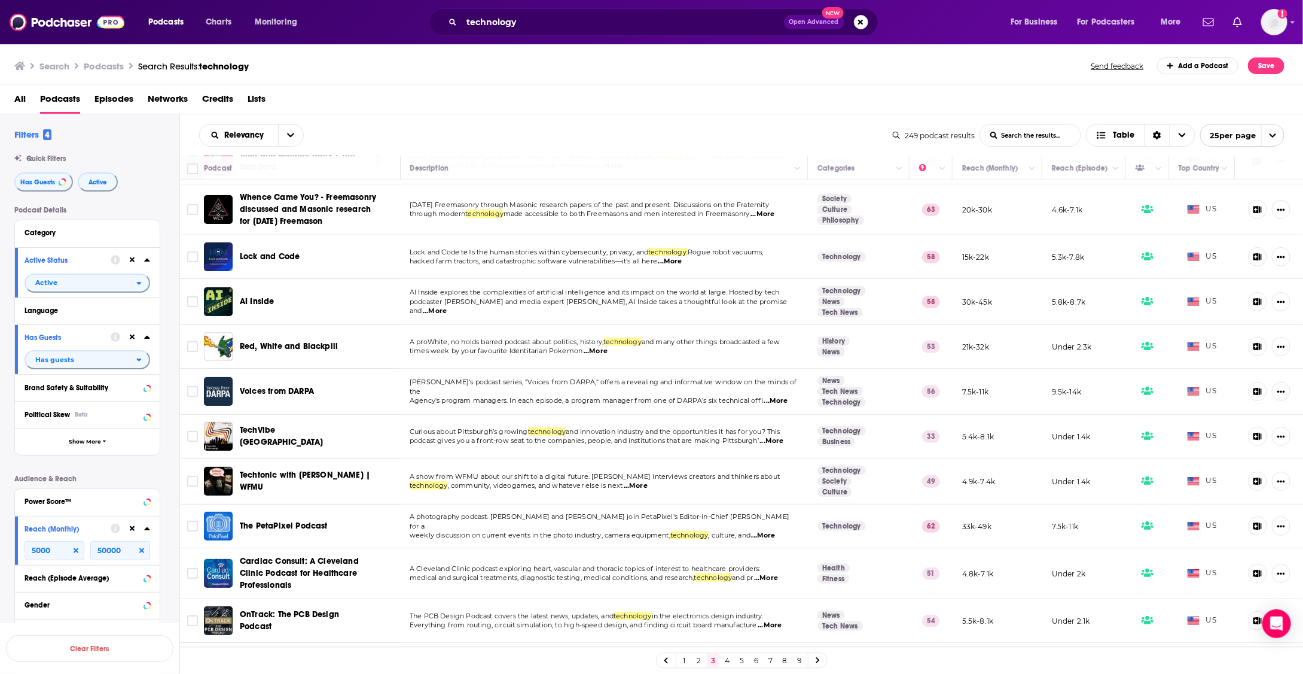
scroll to position [47, 0]
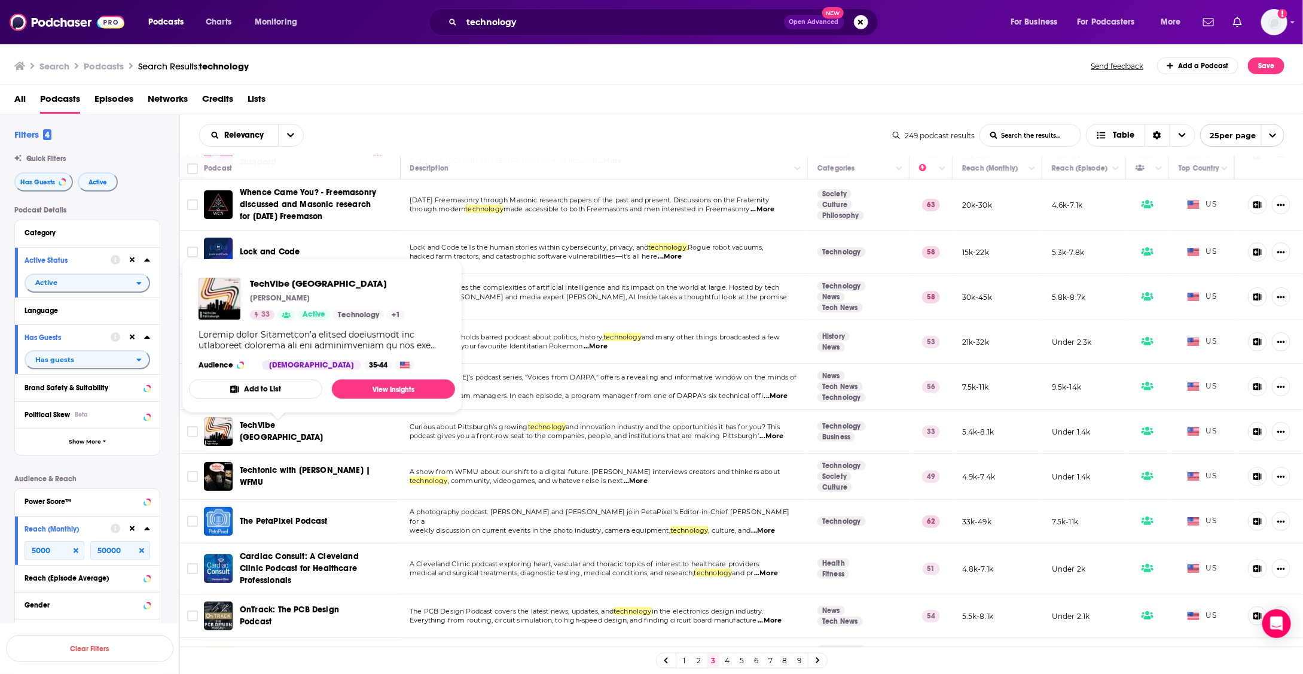
click at [267, 426] on span "TechVibe Pittsburgh" at bounding box center [281, 431] width 83 height 22
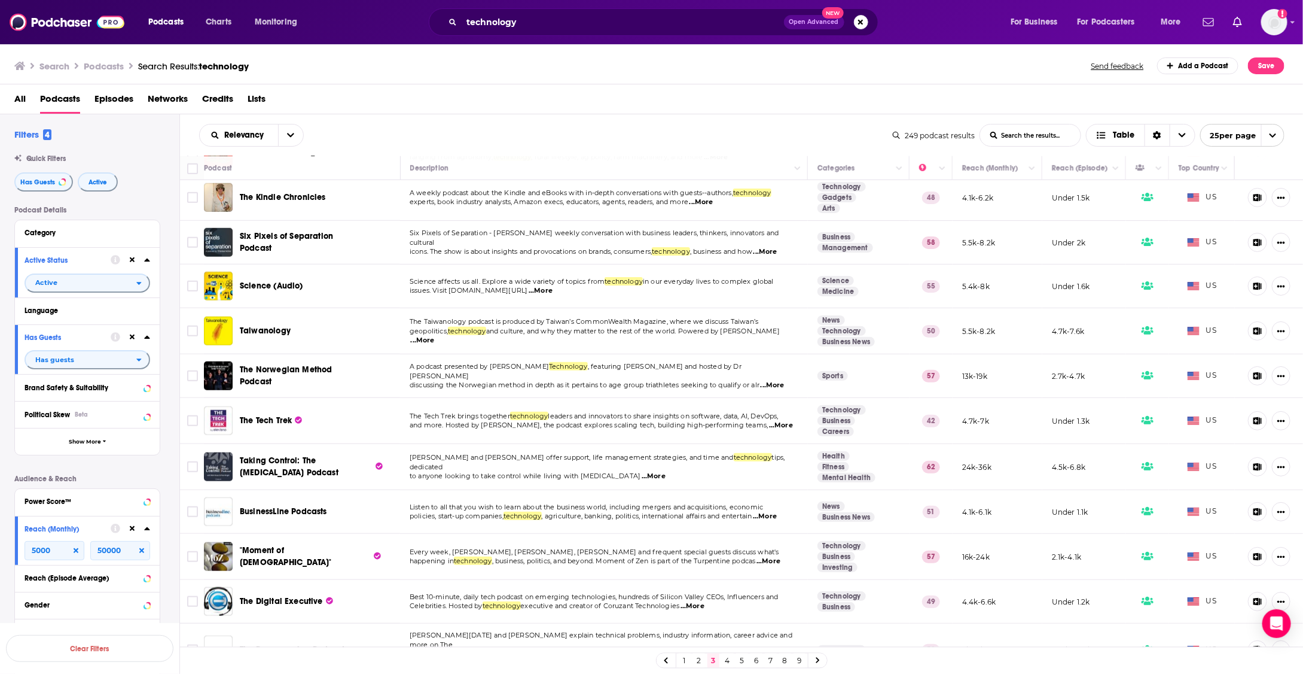
scroll to position [601, 0]
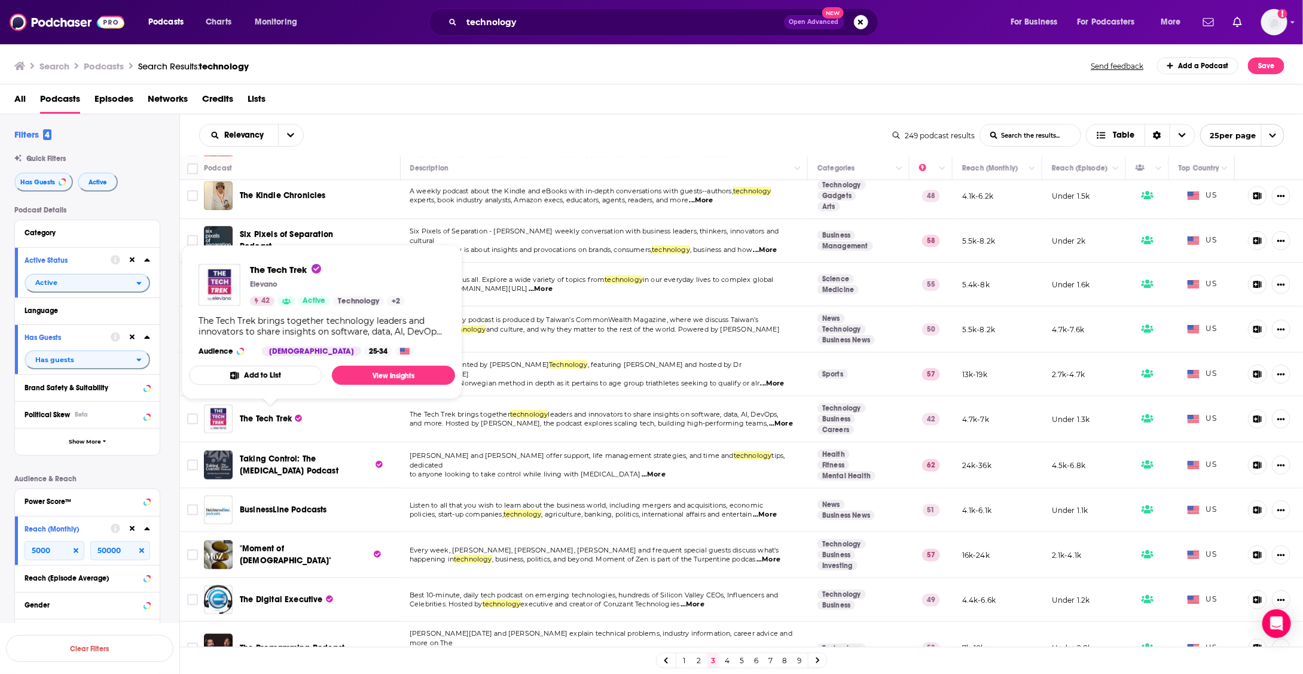
click at [264, 418] on span "The Tech Trek" at bounding box center [266, 418] width 52 height 10
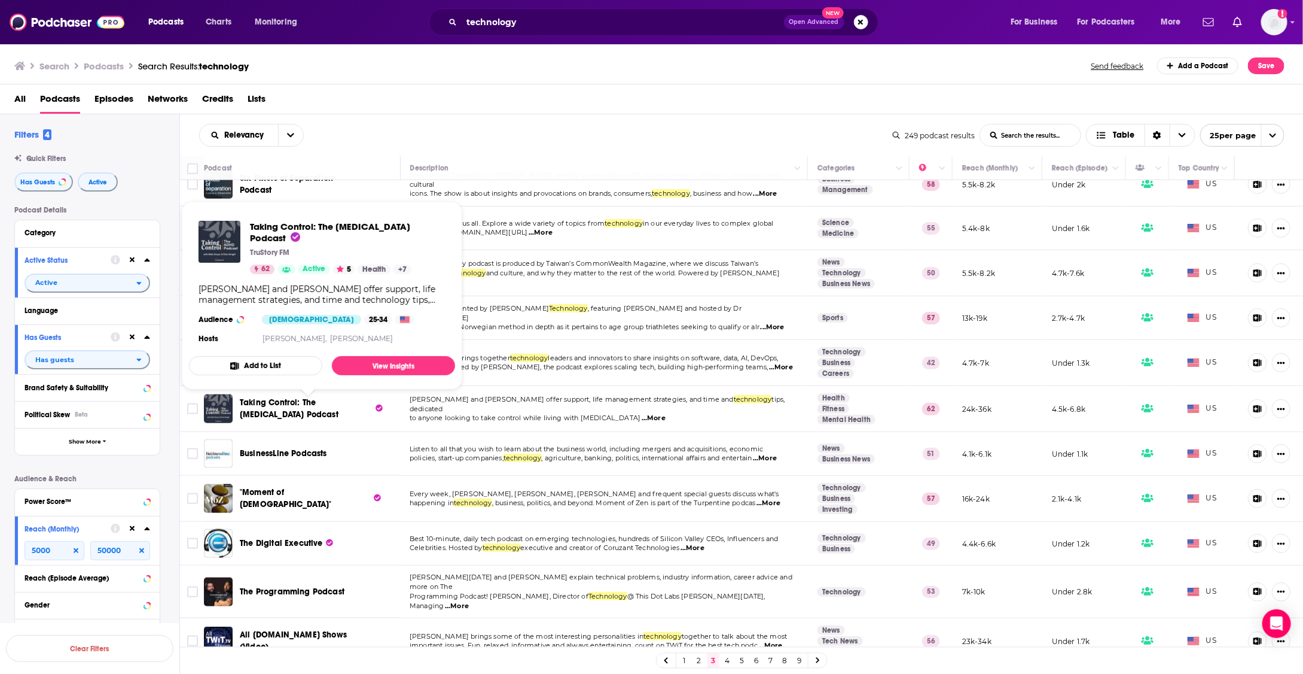
scroll to position [661, 0]
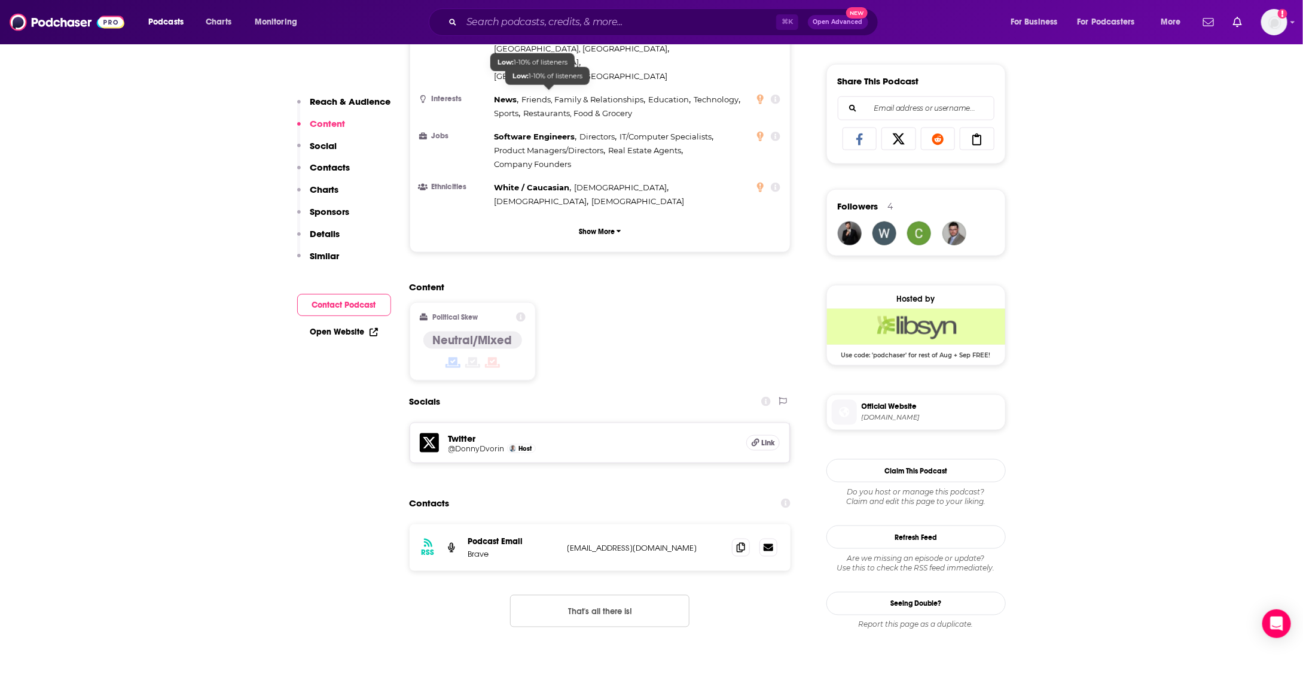
scroll to position [747, 0]
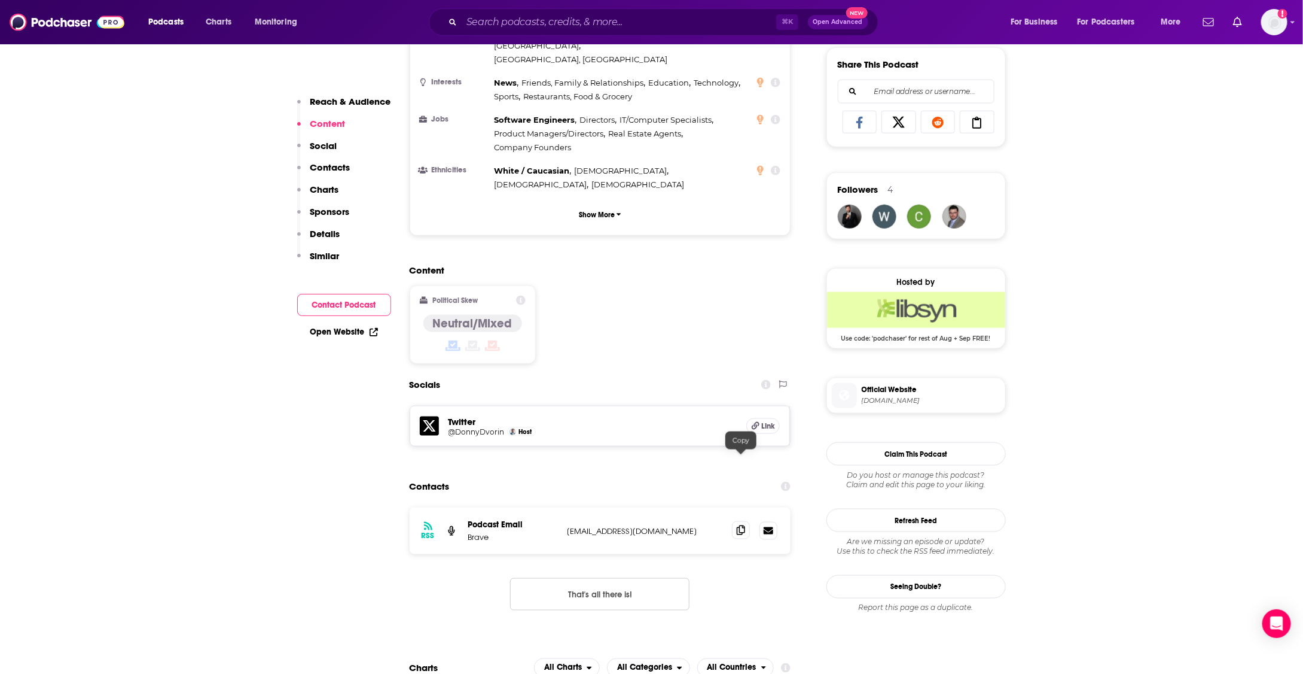
click at [734, 521] on span at bounding box center [741, 530] width 18 height 18
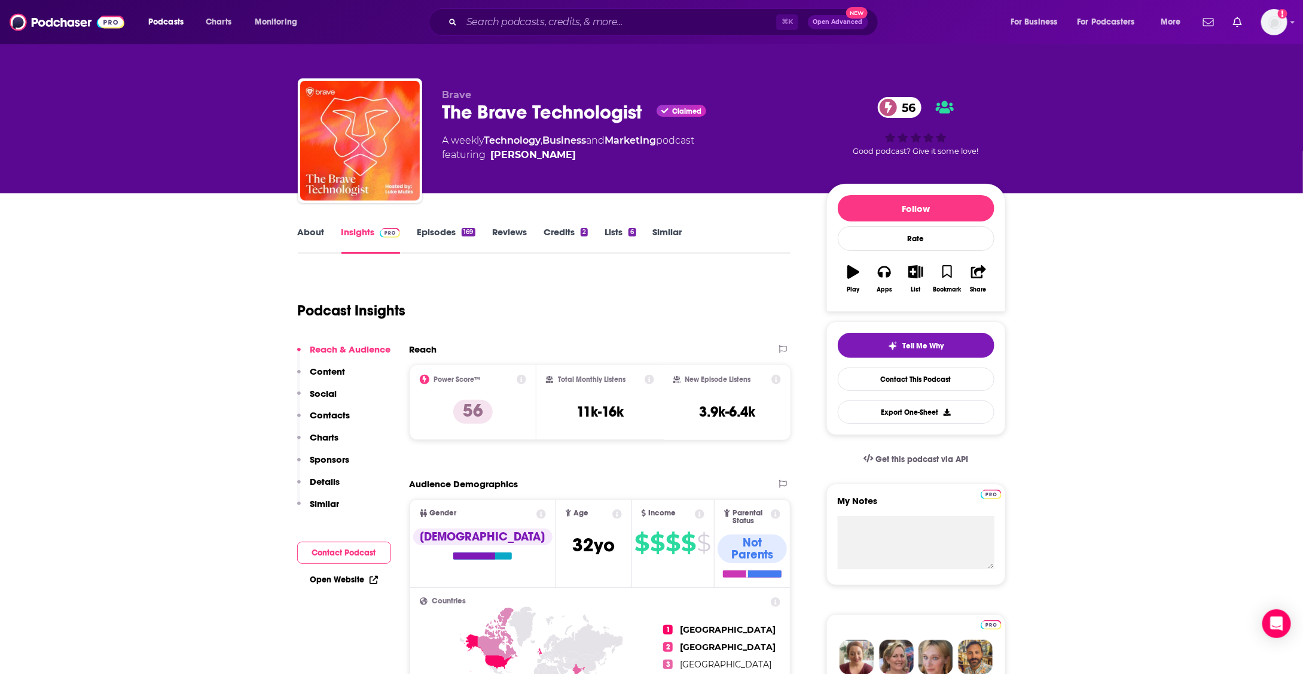
scroll to position [0, 0]
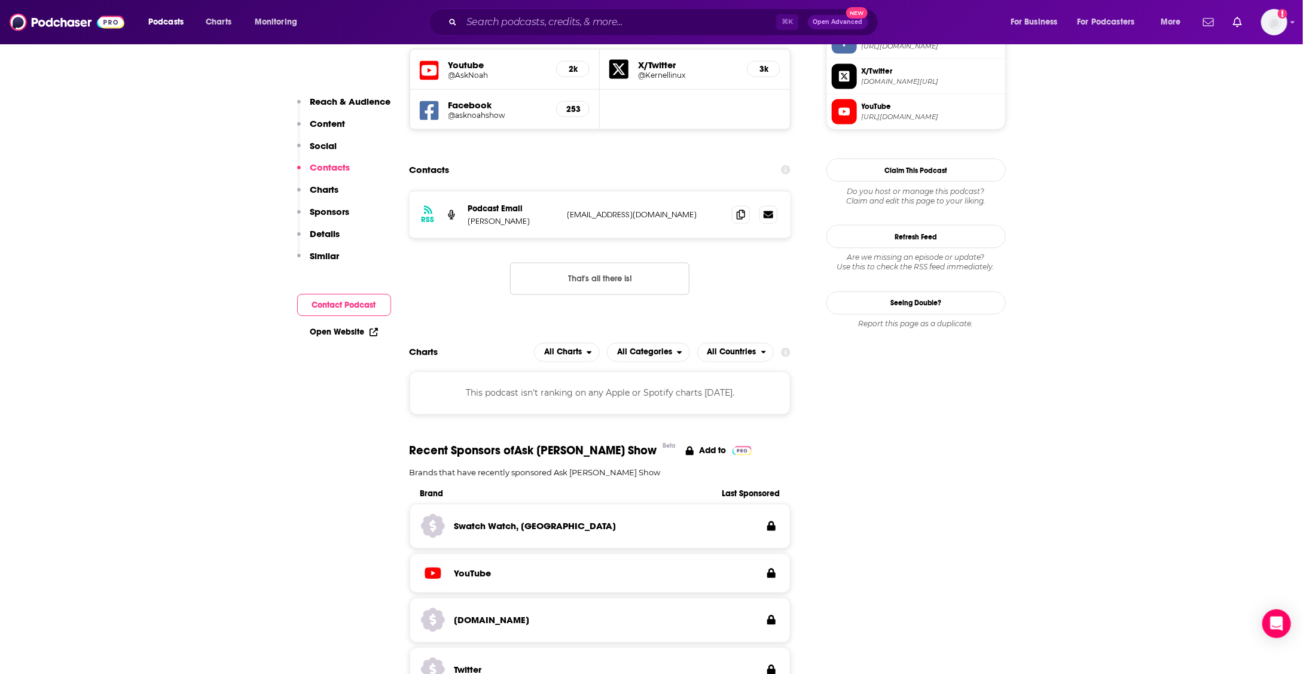
scroll to position [1068, 0]
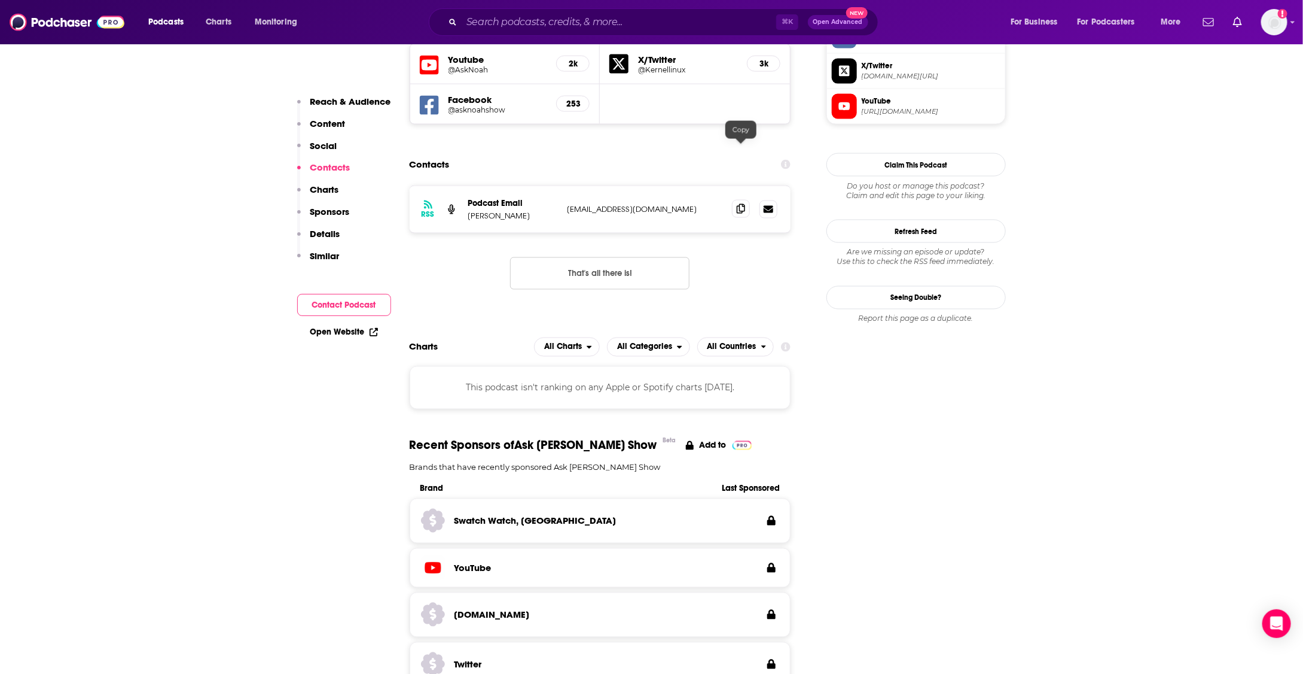
click at [739, 204] on icon at bounding box center [741, 209] width 8 height 10
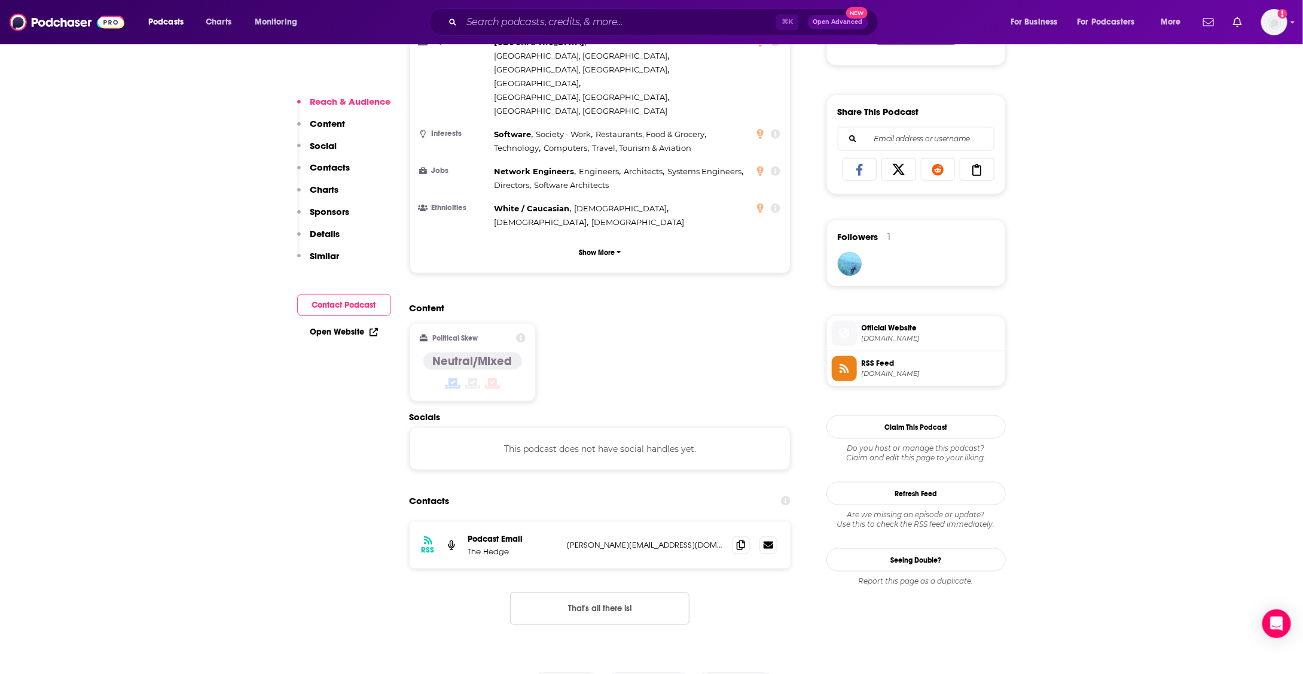
scroll to position [708, 0]
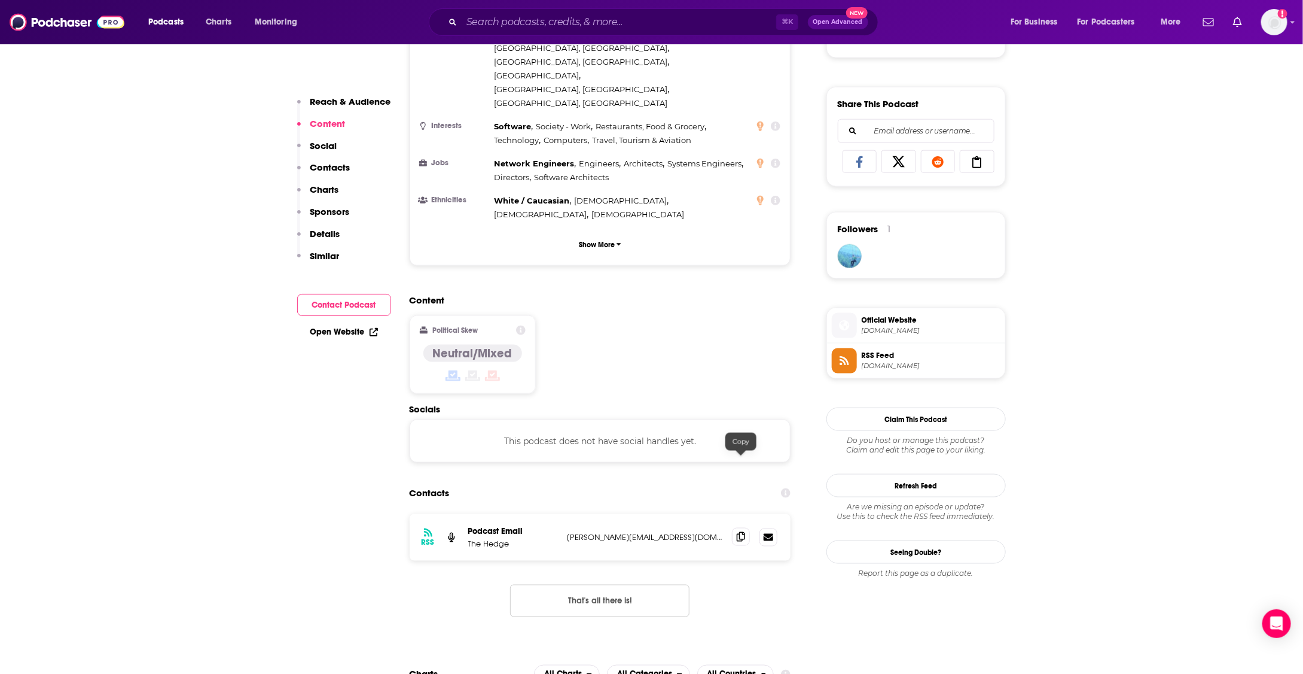
click at [734, 528] on span at bounding box center [741, 537] width 18 height 18
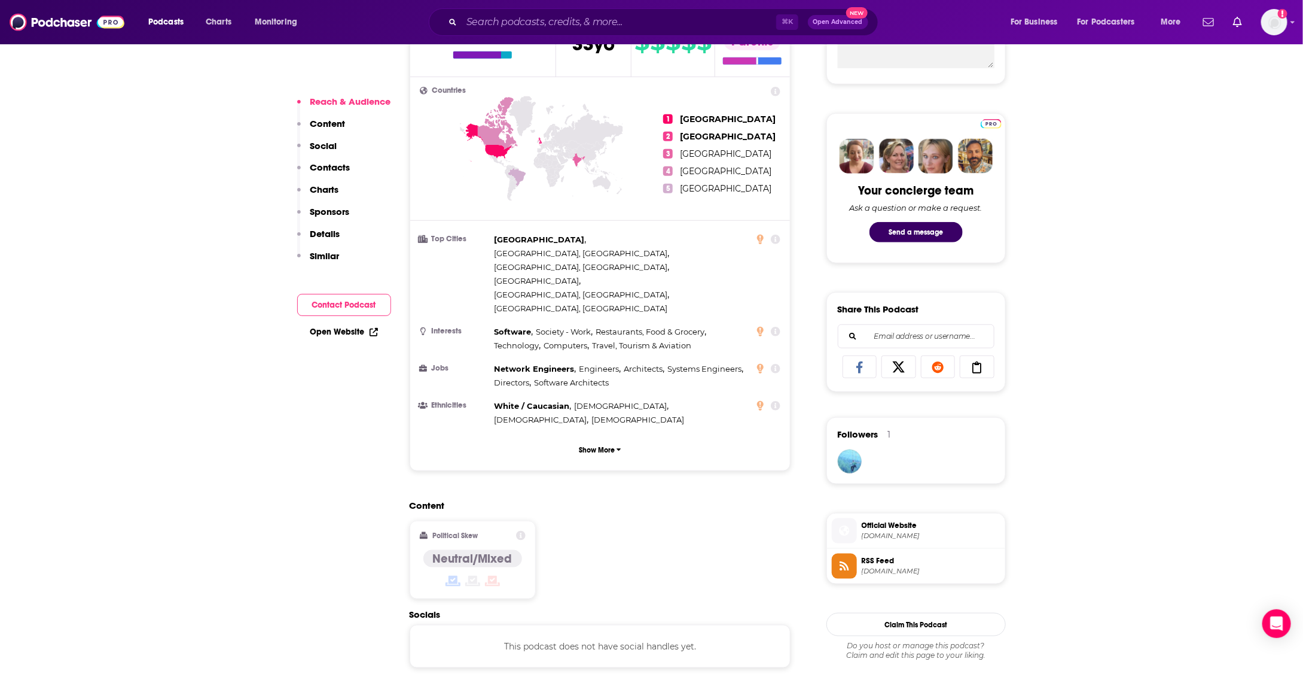
scroll to position [508, 0]
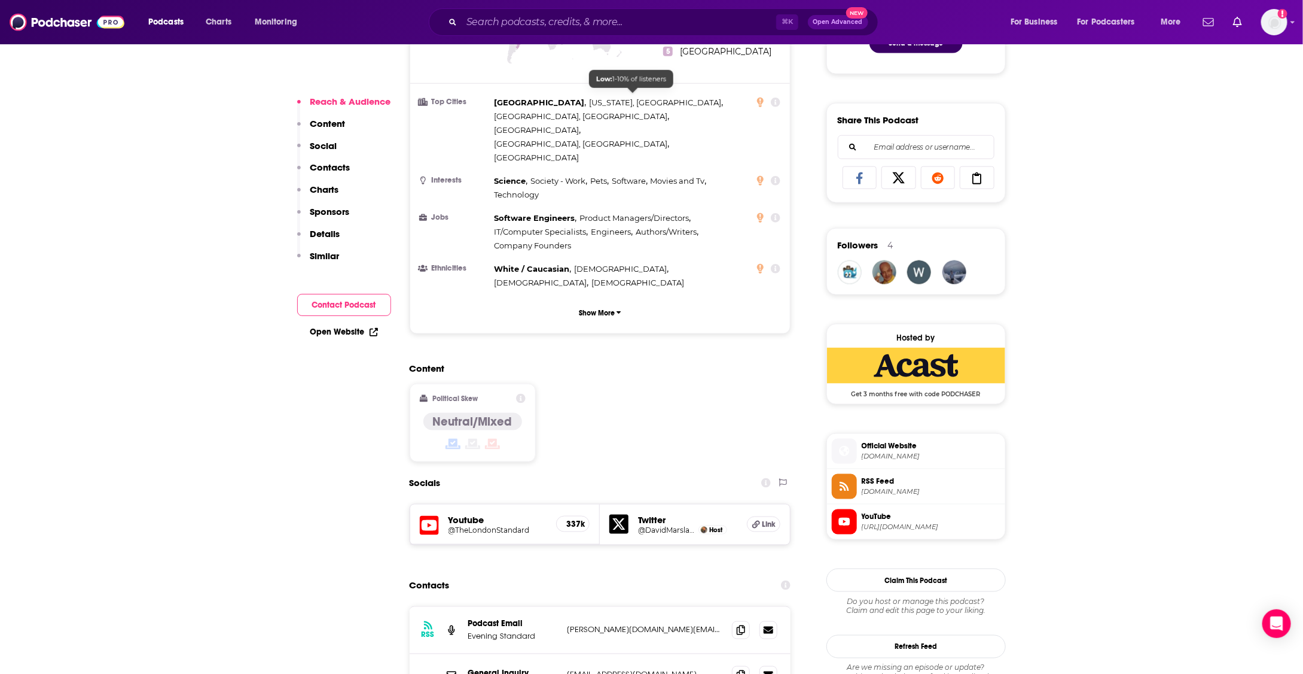
scroll to position [693, 0]
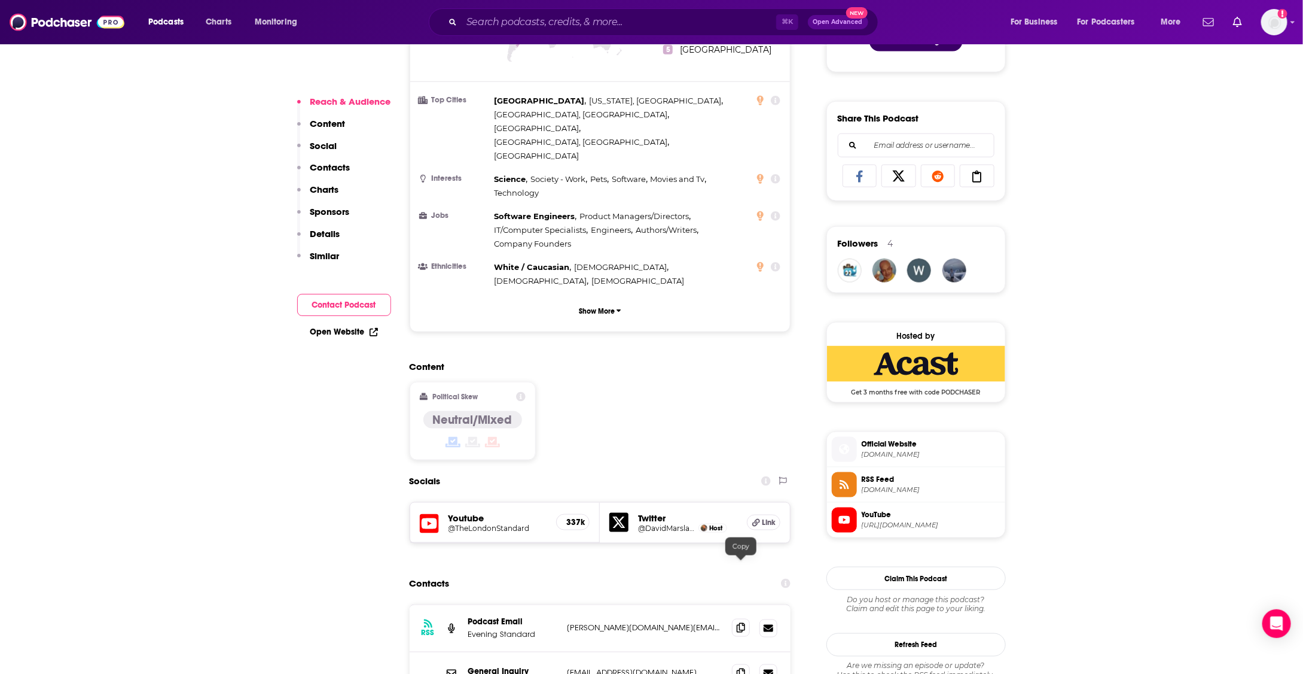
click at [743, 623] on icon at bounding box center [741, 628] width 8 height 10
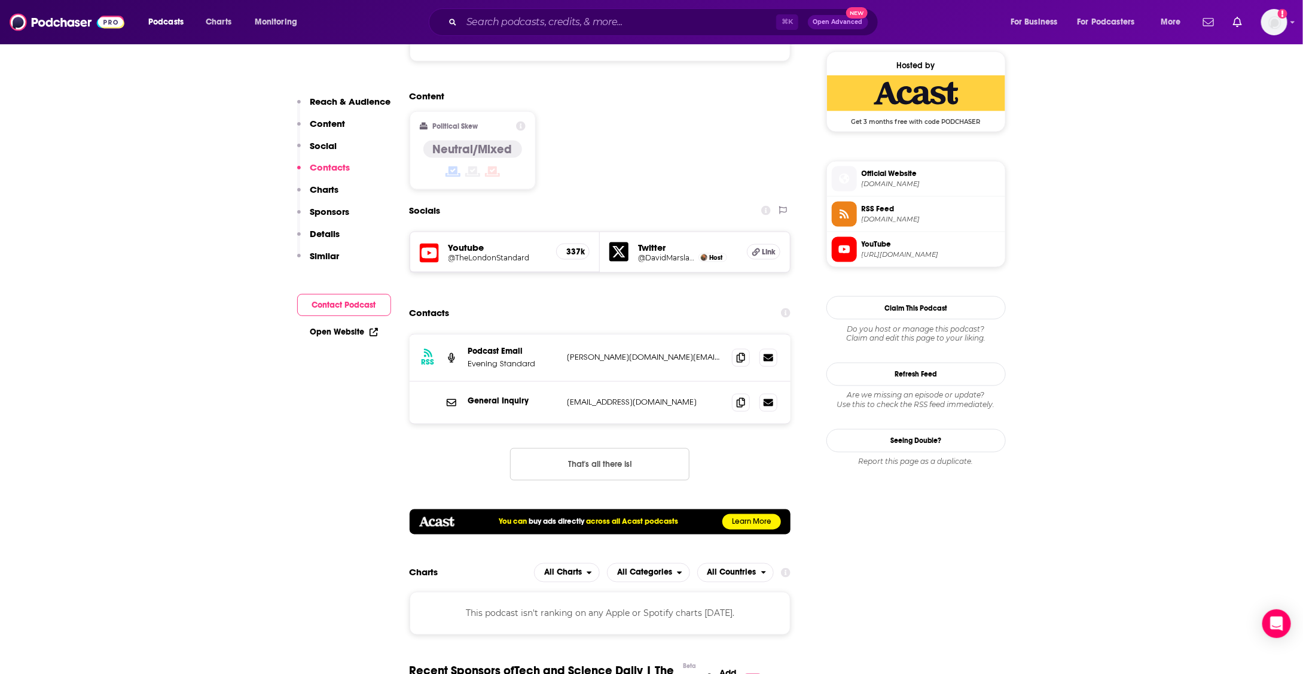
scroll to position [879, 0]
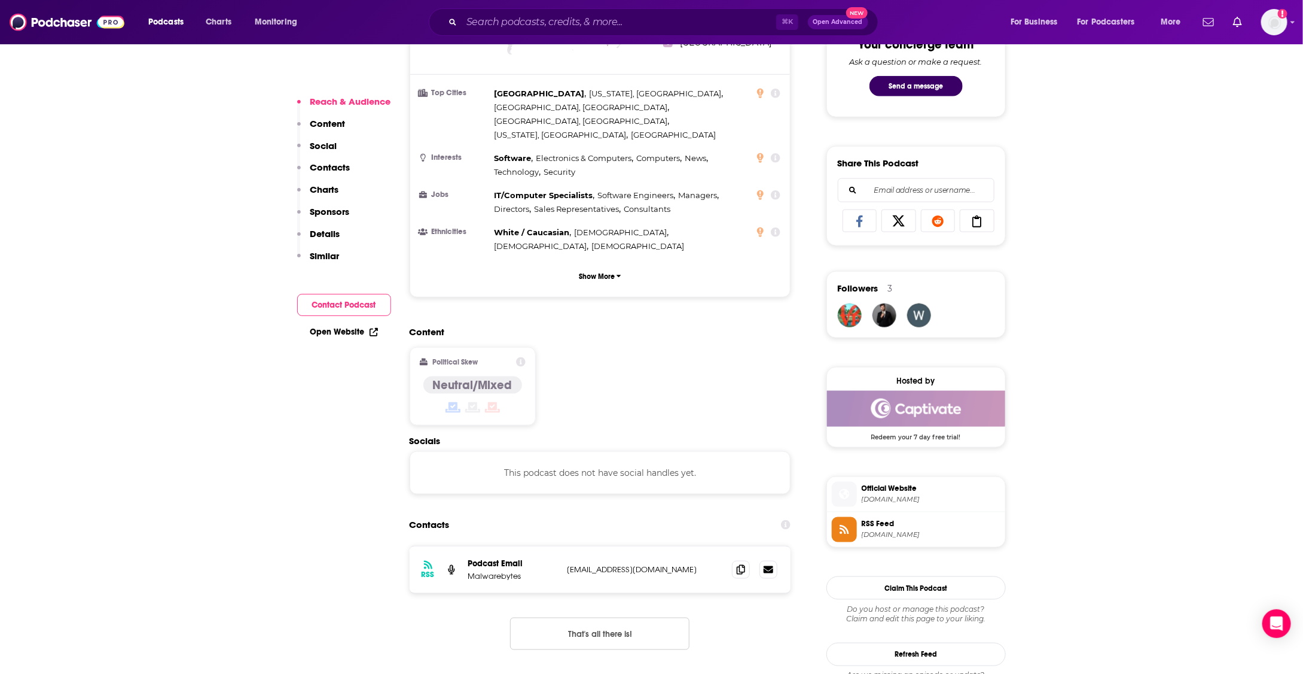
scroll to position [651, 0]
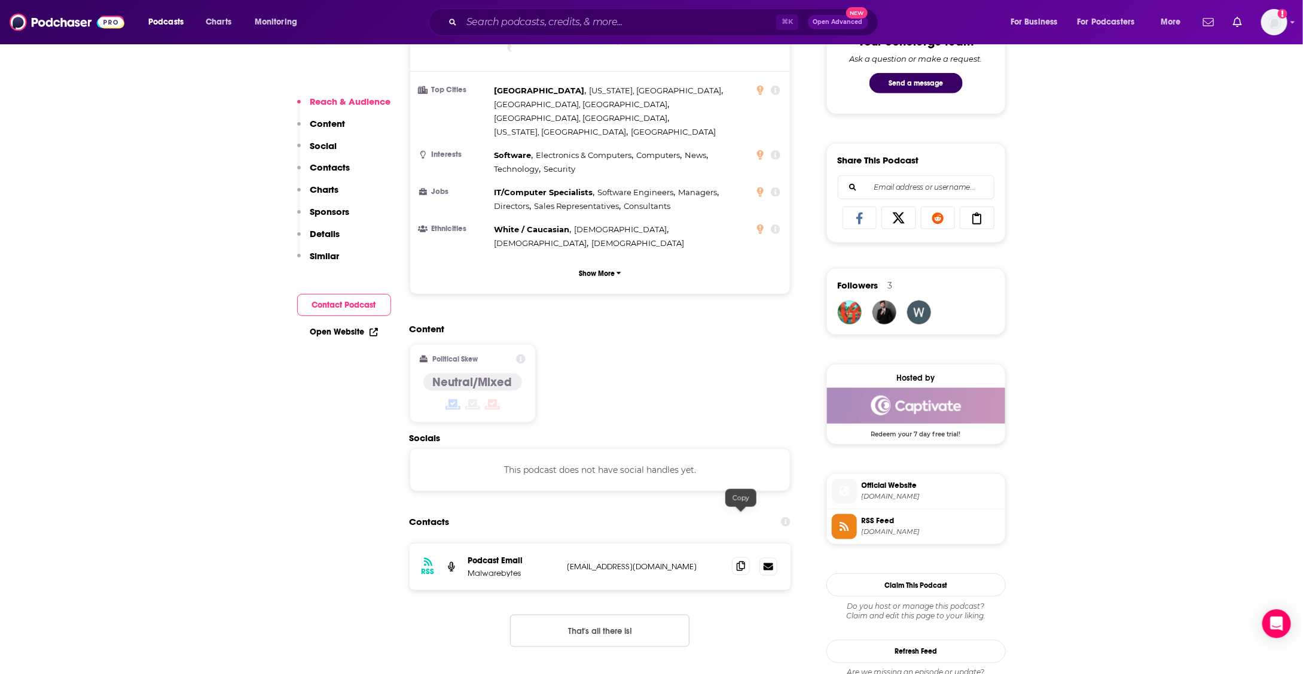
click at [742, 561] on icon at bounding box center [741, 566] width 8 height 10
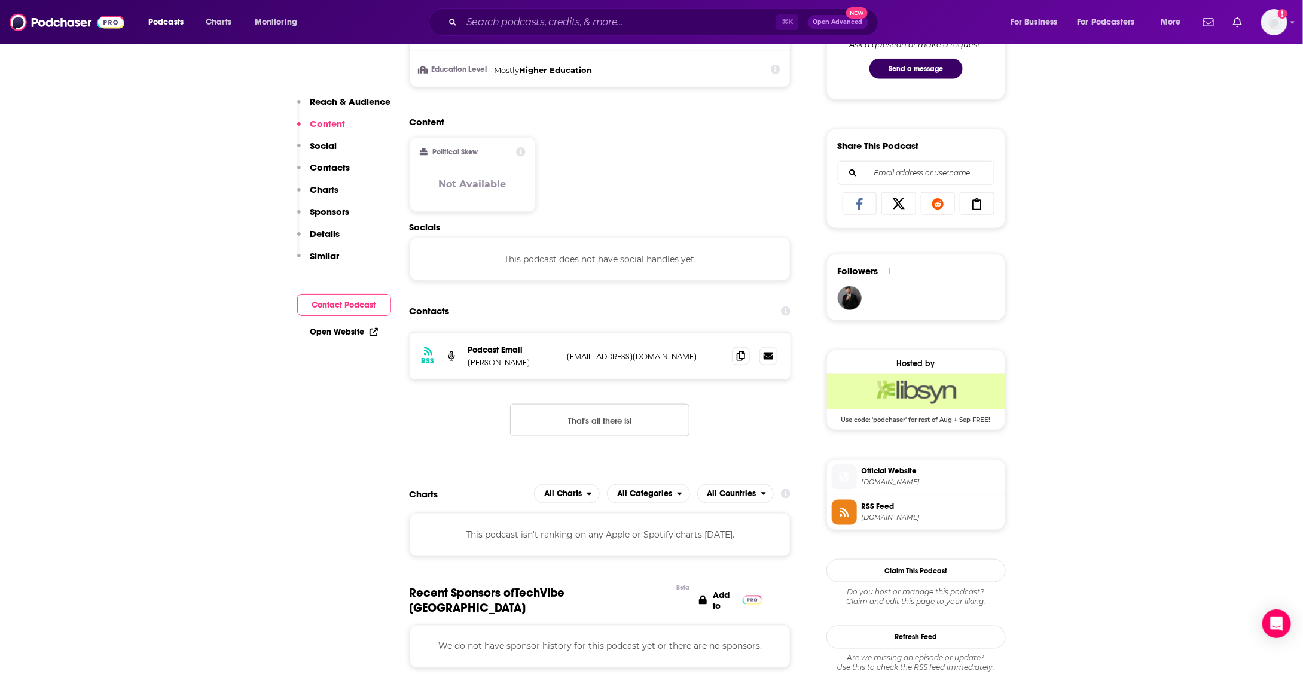
scroll to position [666, 0]
click at [741, 350] on icon at bounding box center [741, 355] width 8 height 10
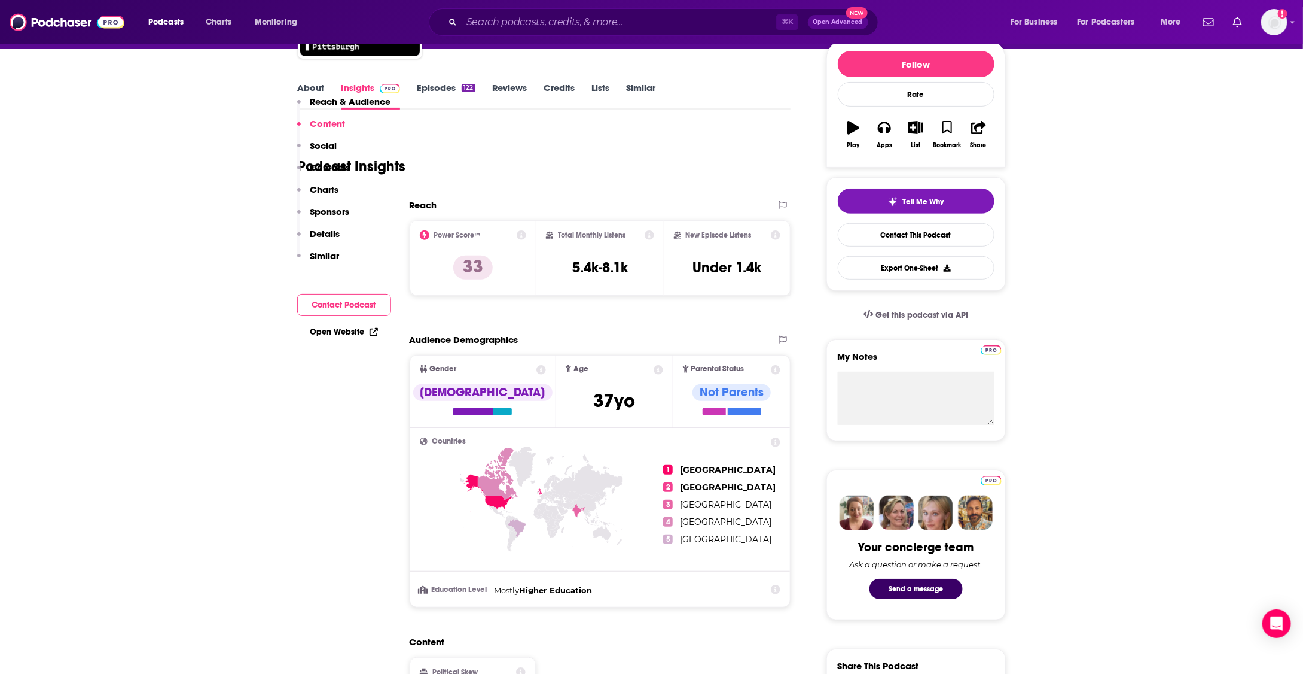
scroll to position [0, 0]
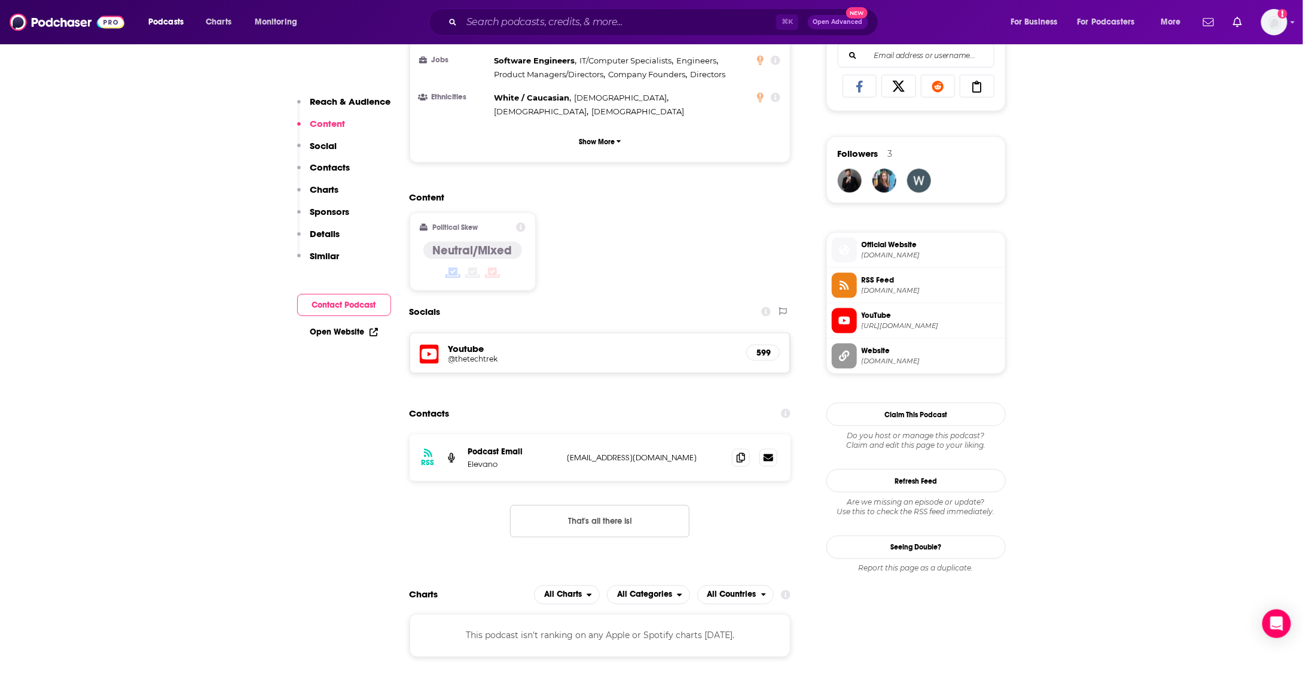
scroll to position [784, 0]
click at [750, 447] on span at bounding box center [741, 456] width 18 height 18
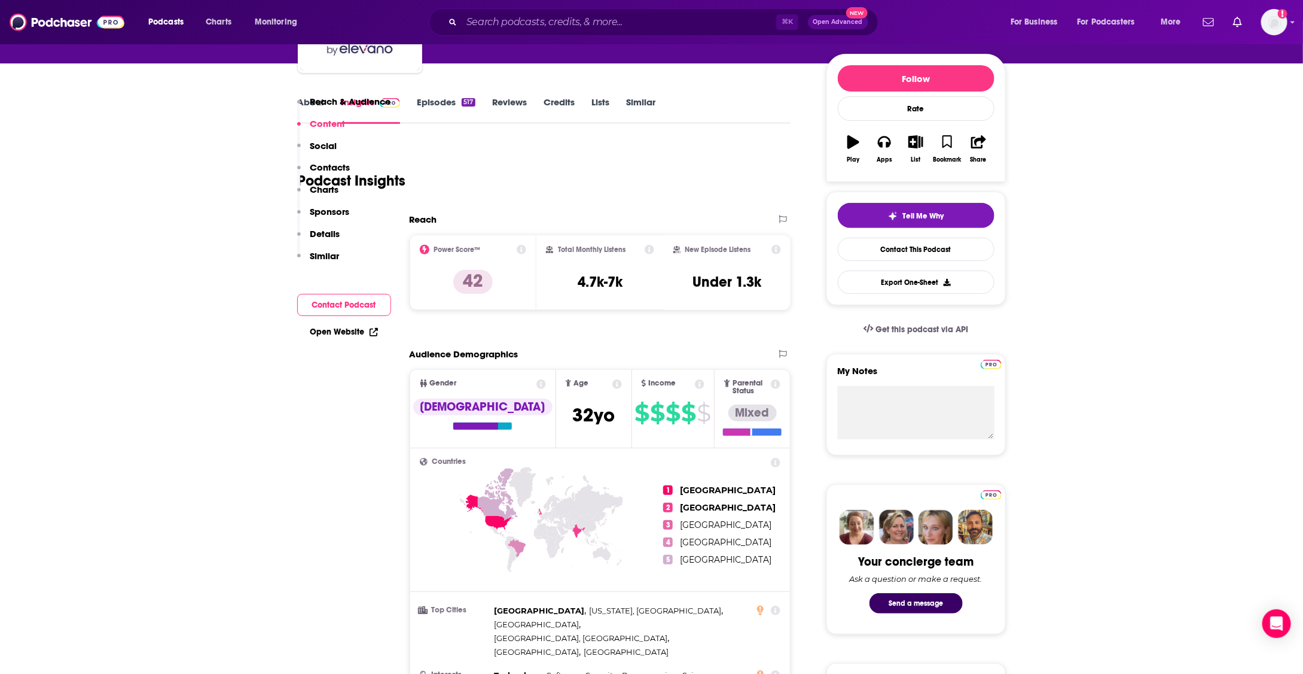
scroll to position [0, 0]
